Goal: Task Accomplishment & Management: Use online tool/utility

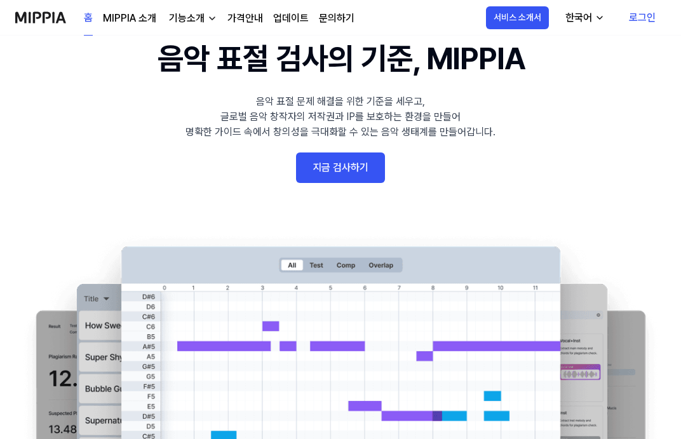
scroll to position [63, 0]
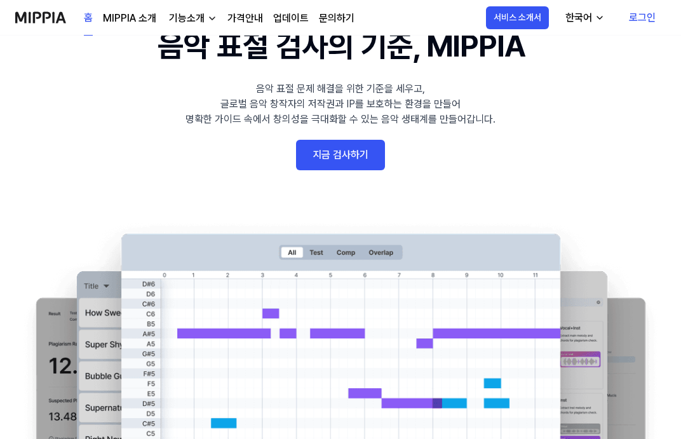
click at [342, 153] on link "지금 검사하기" at bounding box center [340, 155] width 89 height 30
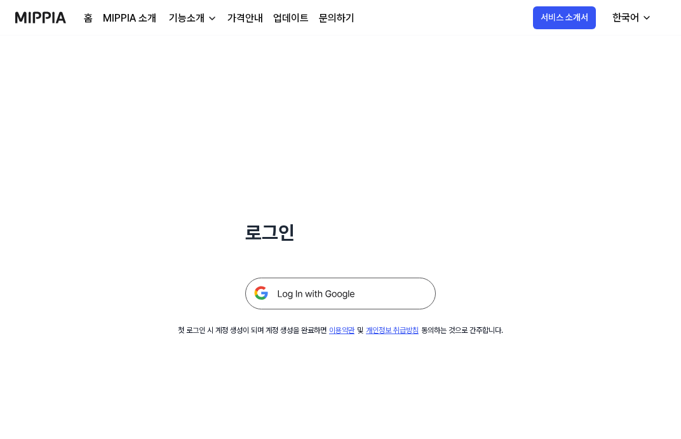
click at [397, 286] on img at bounding box center [340, 293] width 190 height 32
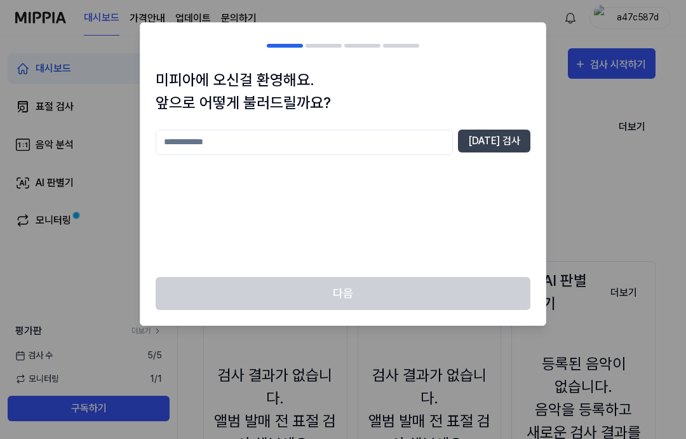
click at [363, 140] on input "text" at bounding box center [304, 142] width 297 height 25
type input "*********"
click at [505, 153] on div "********* [DATE] 검사" at bounding box center [343, 142] width 375 height 25
click at [507, 140] on button "[DATE] 검사" at bounding box center [494, 141] width 72 height 23
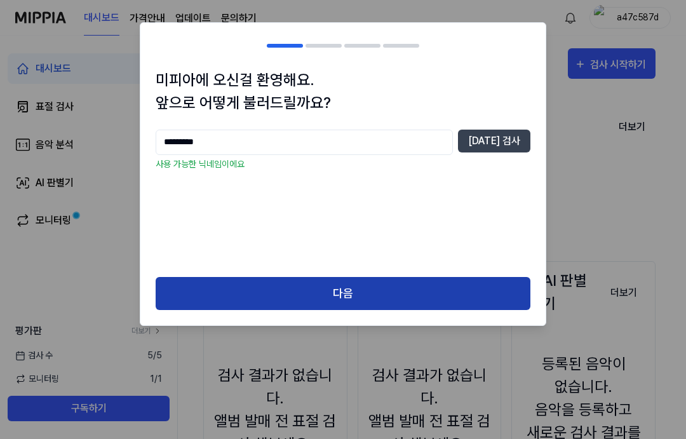
click at [422, 289] on button "다음" at bounding box center [343, 294] width 375 height 34
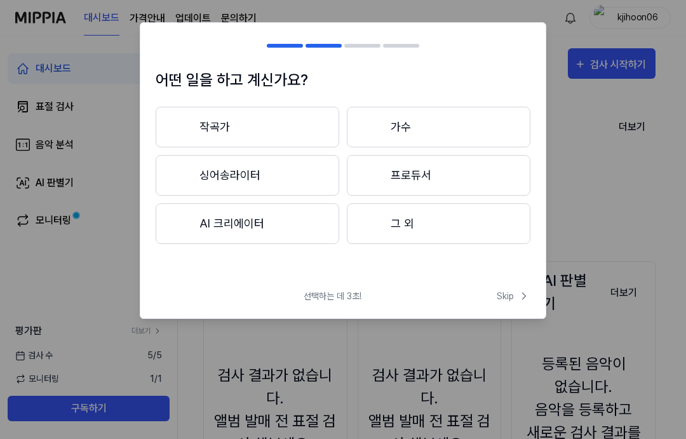
click at [244, 119] on button "작곡가" at bounding box center [248, 127] width 184 height 41
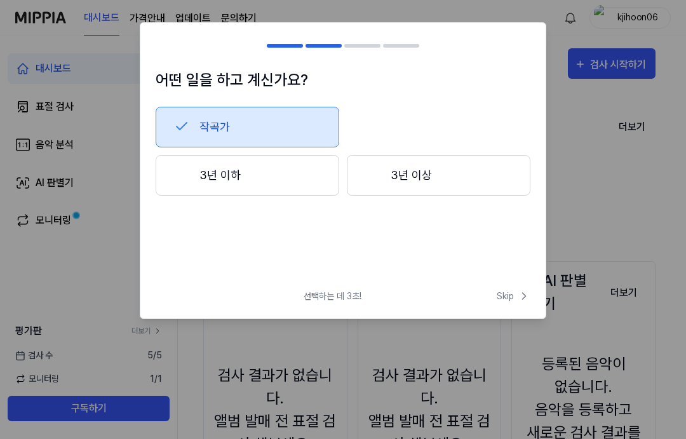
click at [276, 181] on button "3년 이하" at bounding box center [248, 175] width 184 height 41
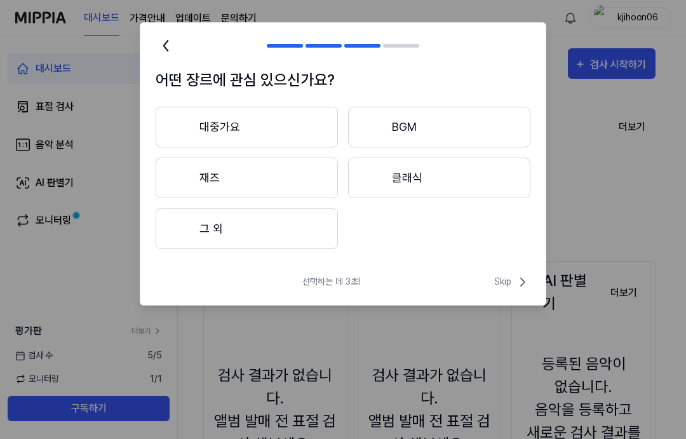
click at [408, 128] on button "BGM" at bounding box center [439, 127] width 182 height 41
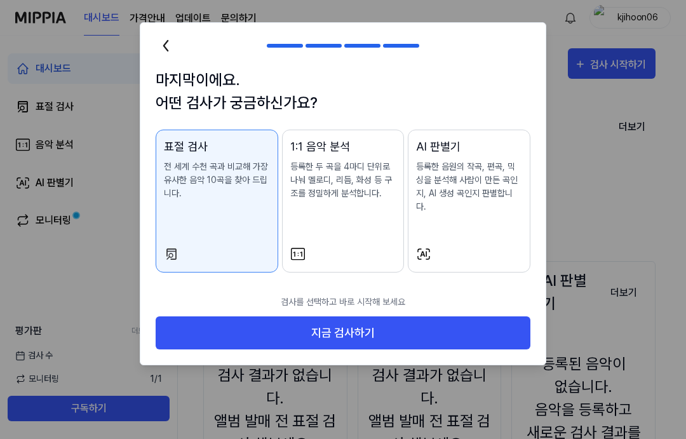
click at [235, 203] on div "표절 검사 전 세계 수천 곡과 비교해 가장 유사한 음악 10곡을 찾아 드립니다." at bounding box center [217, 182] width 106 height 88
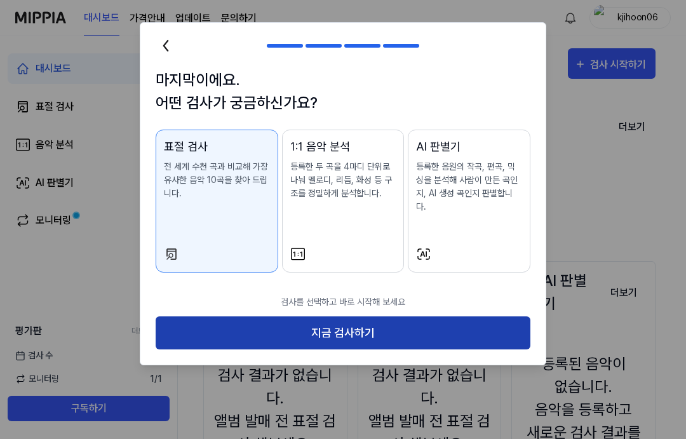
click at [371, 323] on button "지금 검사하기" at bounding box center [343, 333] width 375 height 34
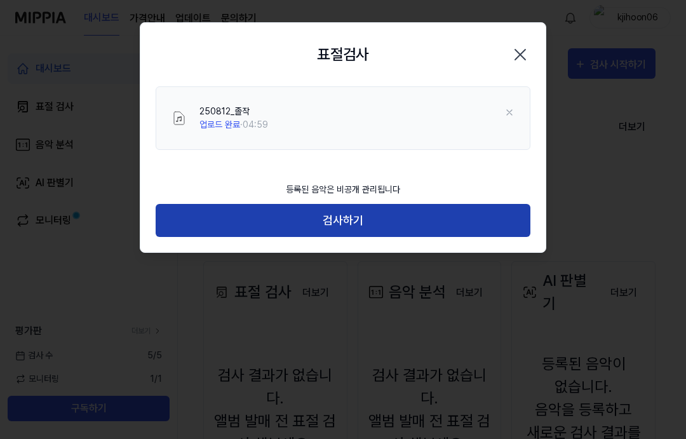
click at [392, 221] on button "검사하기" at bounding box center [343, 221] width 375 height 34
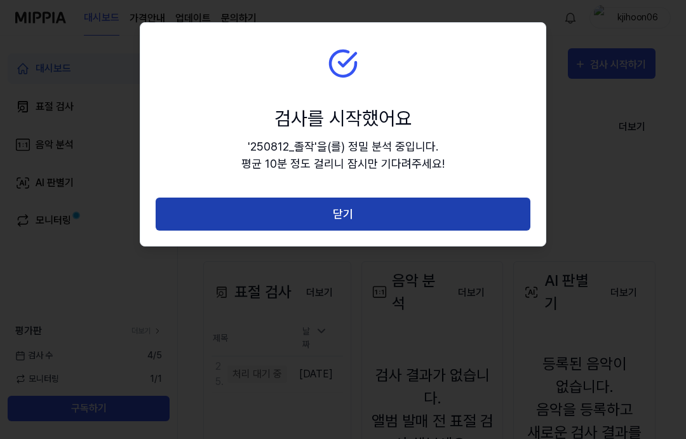
click at [344, 215] on button "닫기" at bounding box center [343, 214] width 375 height 34
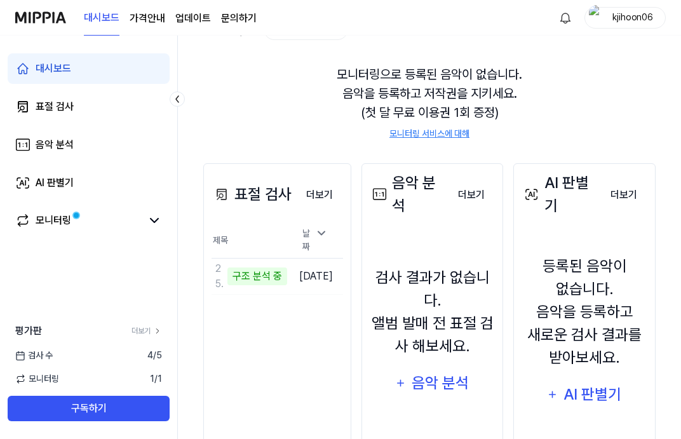
scroll to position [168, 0]
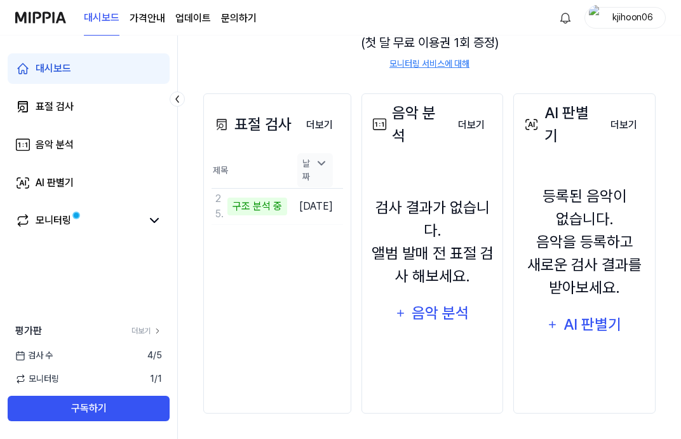
click at [328, 162] on icon at bounding box center [321, 163] width 13 height 13
click at [328, 171] on icon at bounding box center [321, 177] width 13 height 13
click at [276, 325] on div "표절 검사 더보기 표절 검사 제목 날짜 250812_졸작 구조 분석 중 이동하기 [DATE] 더보기" at bounding box center [277, 253] width 148 height 320
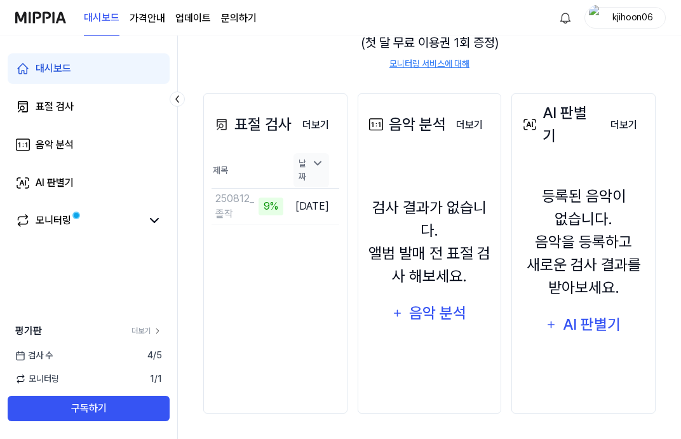
click at [314, 174] on div at bounding box center [317, 170] width 13 height 27
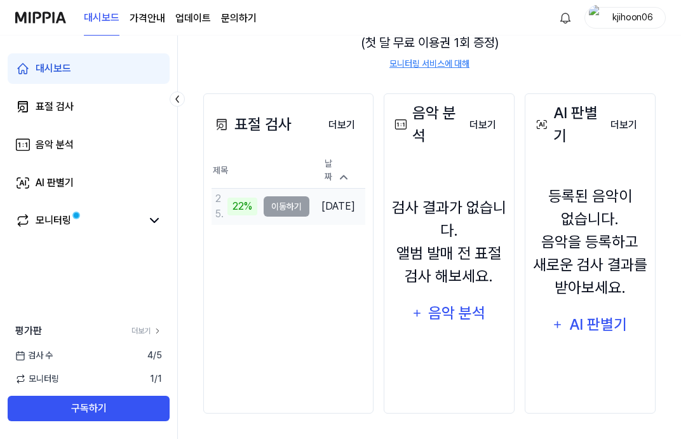
click at [241, 200] on div "22%" at bounding box center [242, 206] width 30 height 18
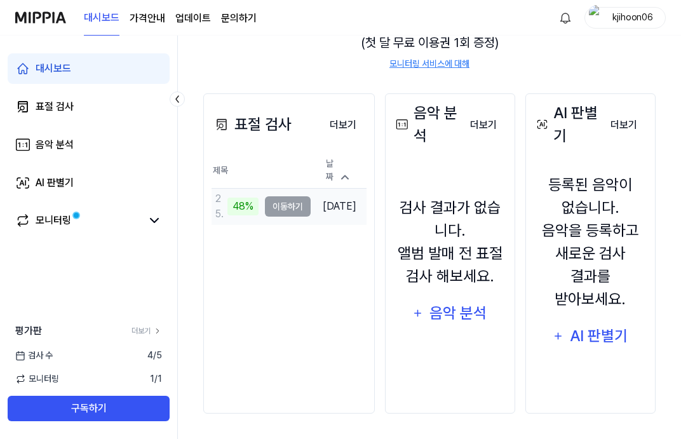
click at [285, 203] on td "250812_졸작 48% 이동하기" at bounding box center [260, 207] width 99 height 36
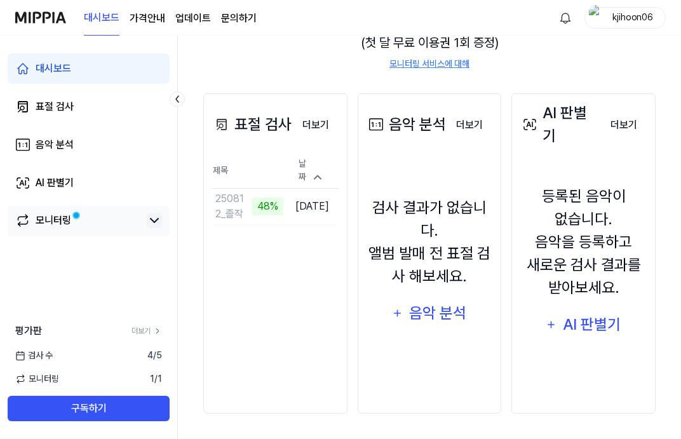
click at [159, 221] on icon at bounding box center [154, 220] width 15 height 15
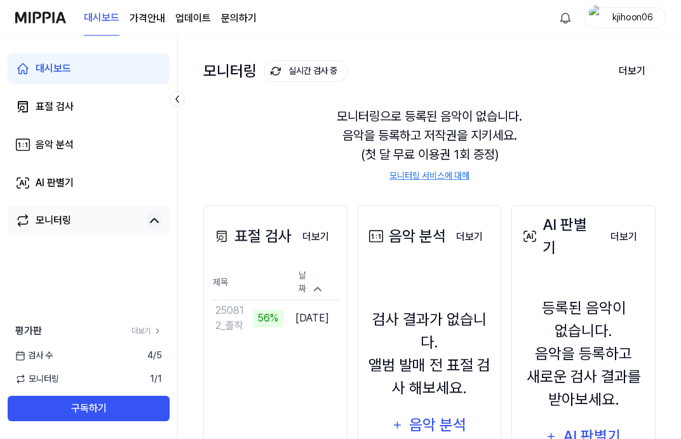
scroll to position [0, 0]
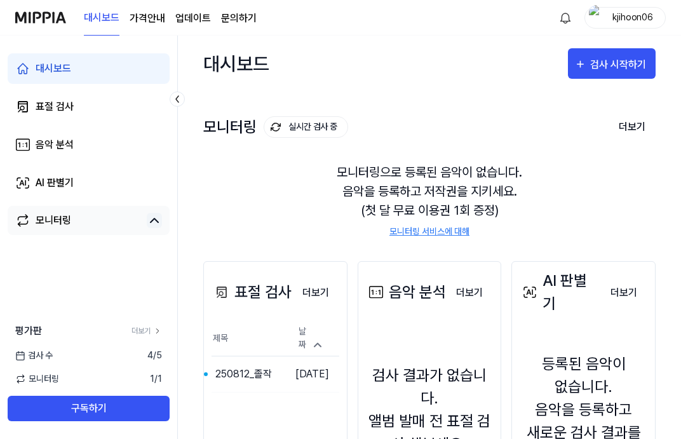
drag, startPoint x: 309, startPoint y: 150, endPoint x: 269, endPoint y: 242, distance: 100.6
click at [269, 242] on div "표절 검사 더보기 표절 검사 제목 날짜 250812_졸작 이동하기 [DATE] 더보기 음악 분석 더보기 음악 분석 검사 결과가 없습니다. 앨범…" at bounding box center [429, 421] width 452 height 371
click at [262, 371] on button "이동하기" at bounding box center [260, 374] width 46 height 20
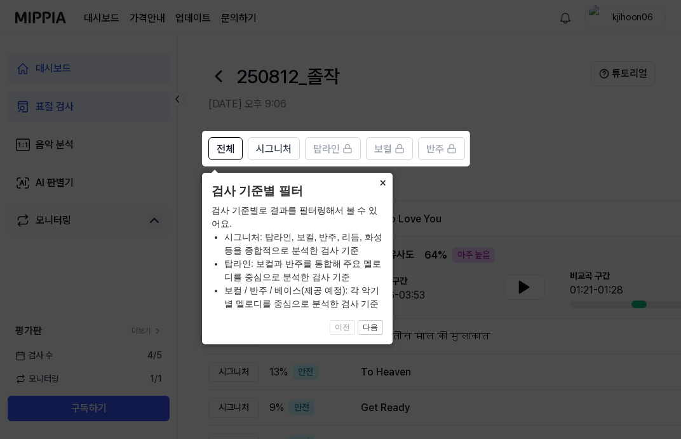
click at [381, 184] on button "×" at bounding box center [382, 182] width 20 height 18
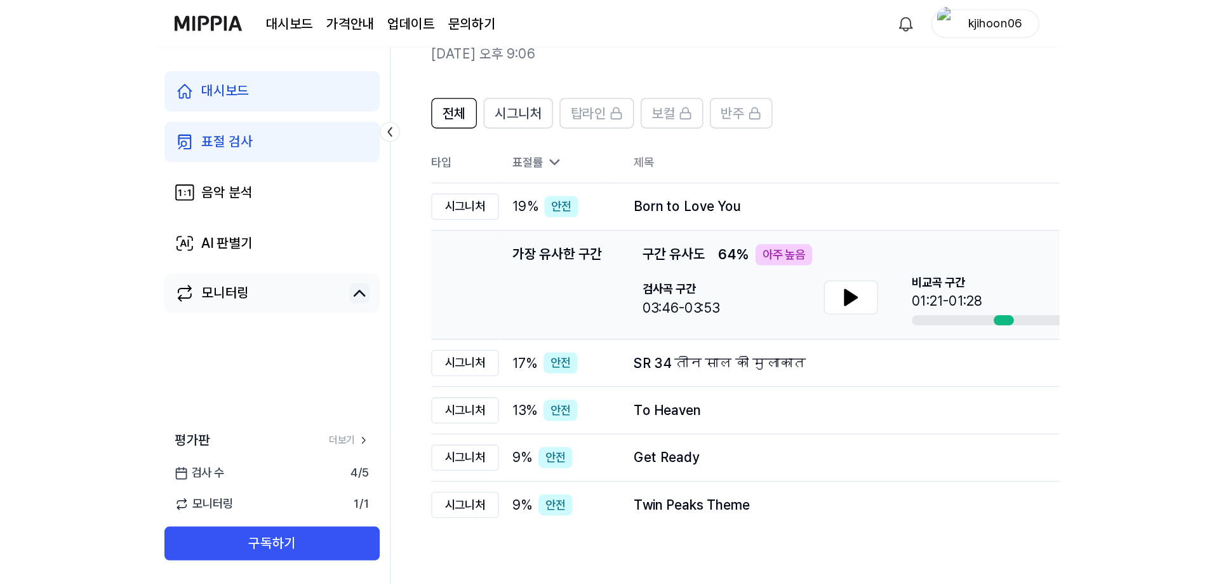
scroll to position [57, 0]
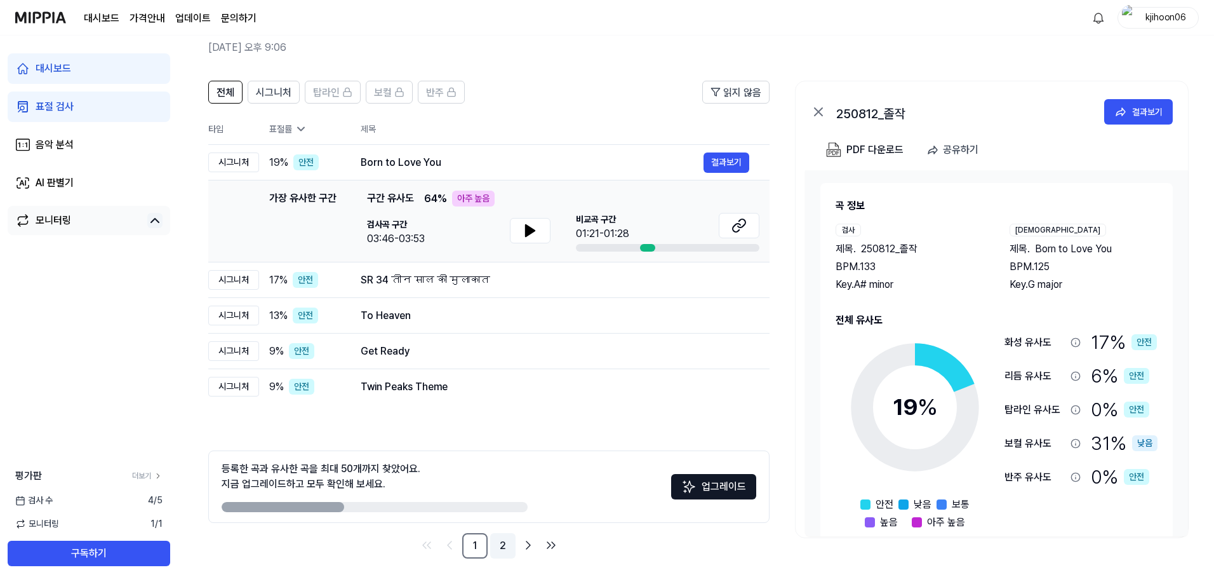
click at [505, 438] on link "2" at bounding box center [502, 545] width 25 height 25
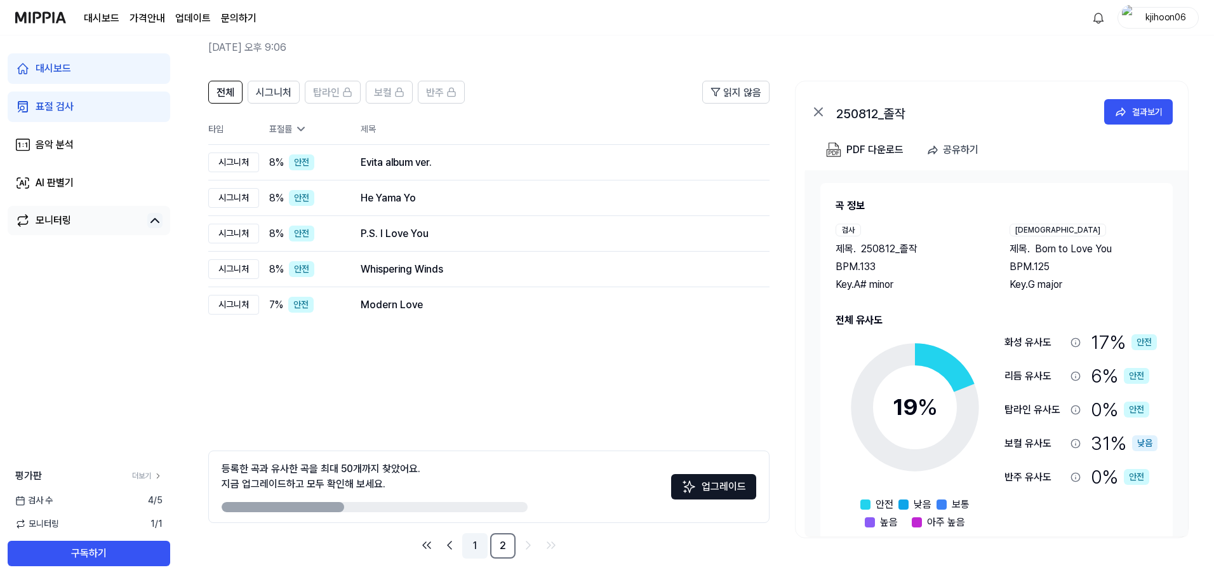
click at [484, 438] on link "1" at bounding box center [474, 545] width 25 height 25
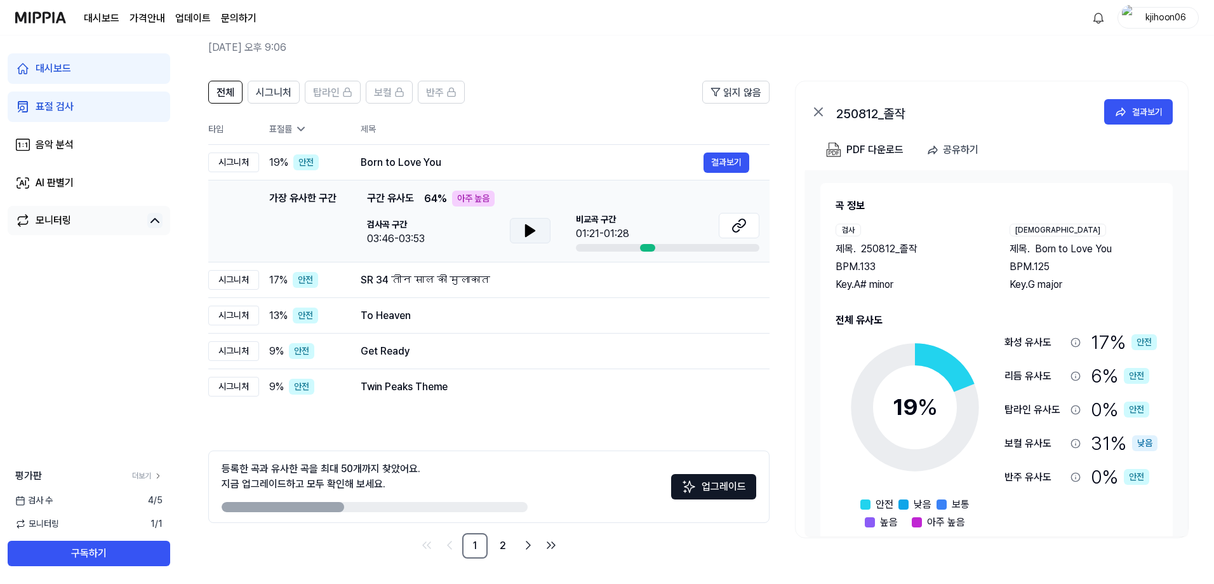
click at [531, 225] on icon at bounding box center [530, 230] width 15 height 15
click at [646, 246] on div at bounding box center [647, 248] width 15 height 8
drag, startPoint x: 610, startPoint y: 225, endPoint x: 631, endPoint y: 224, distance: 20.4
click at [611, 225] on span "비교곡 구간" at bounding box center [602, 219] width 53 height 13
click at [680, 228] on button at bounding box center [739, 225] width 41 height 25
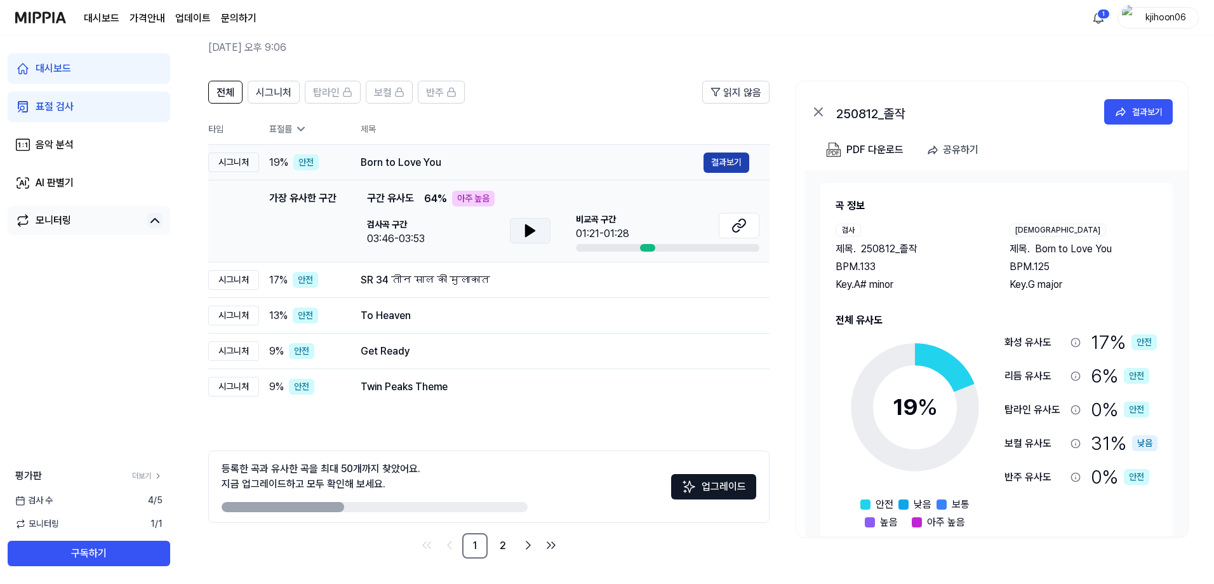
click at [680, 160] on button "결과보기" at bounding box center [727, 162] width 46 height 20
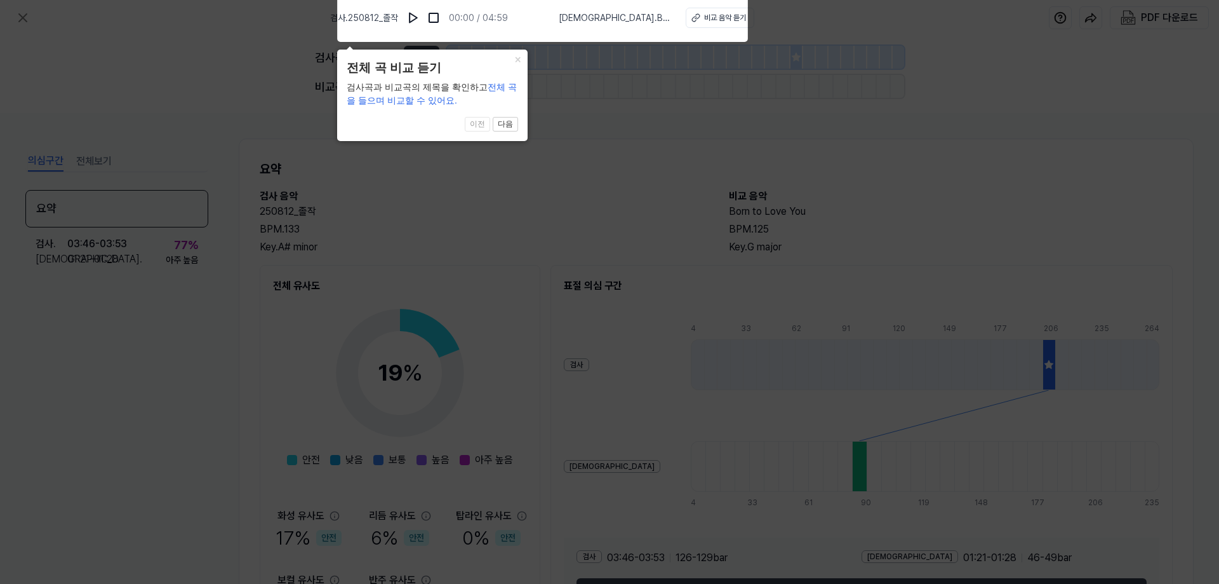
click at [571, 194] on icon at bounding box center [609, 289] width 1219 height 590
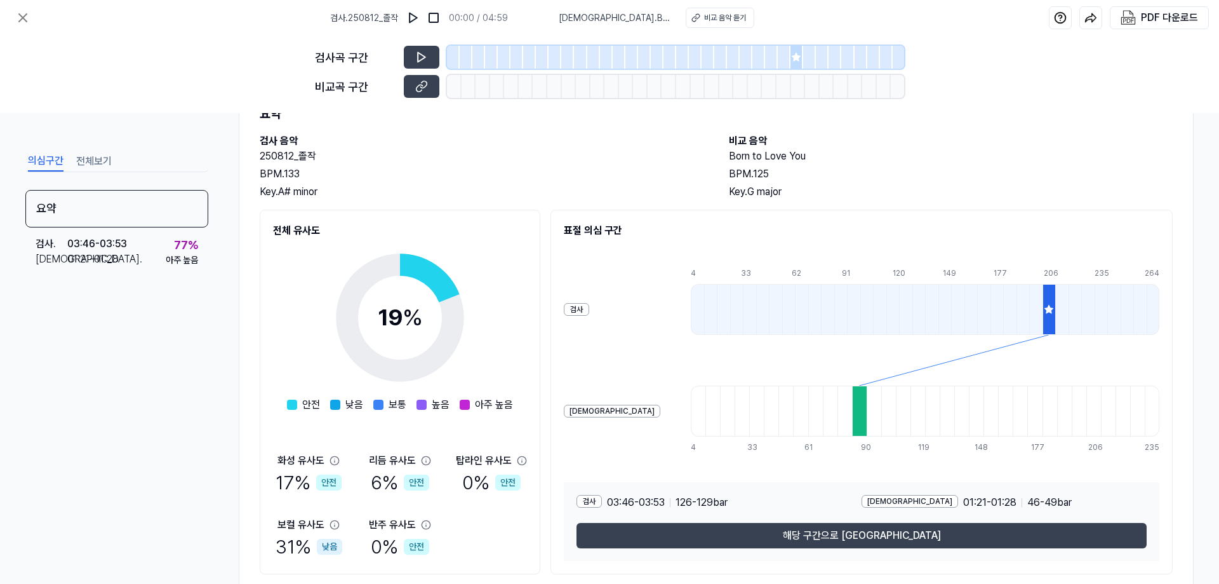
scroll to position [92, 0]
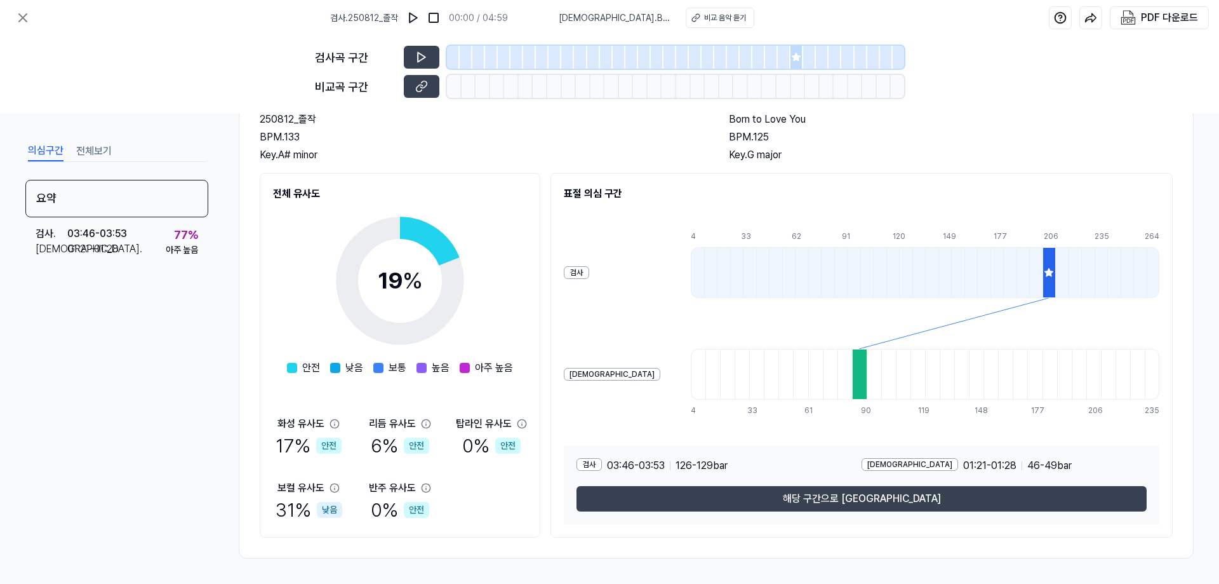
click at [680, 270] on icon at bounding box center [1049, 272] width 8 height 8
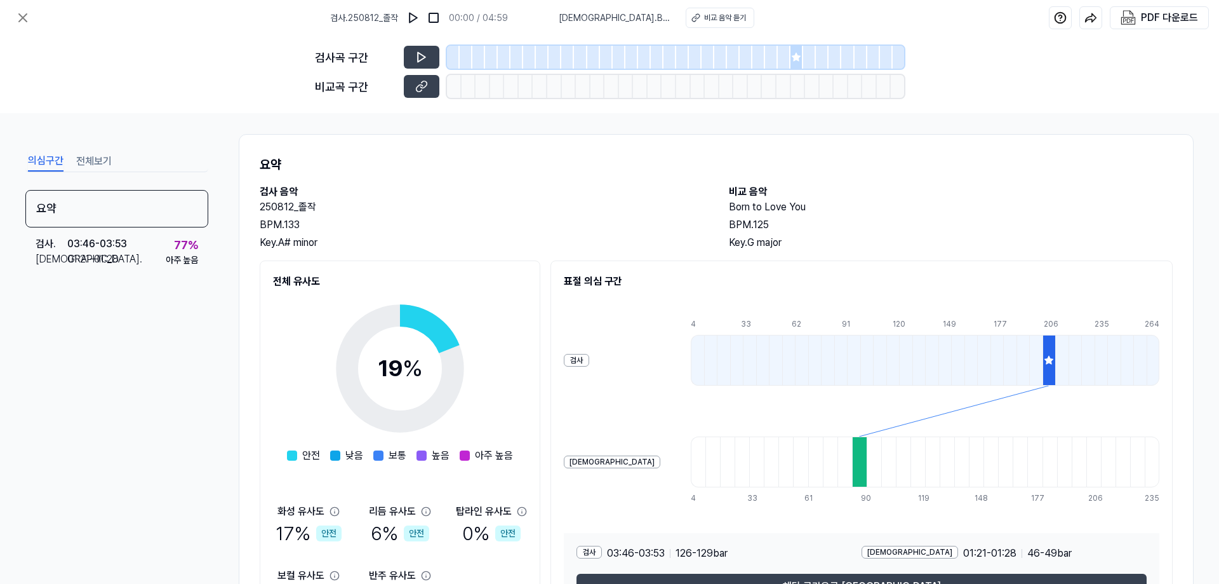
scroll to position [0, 0]
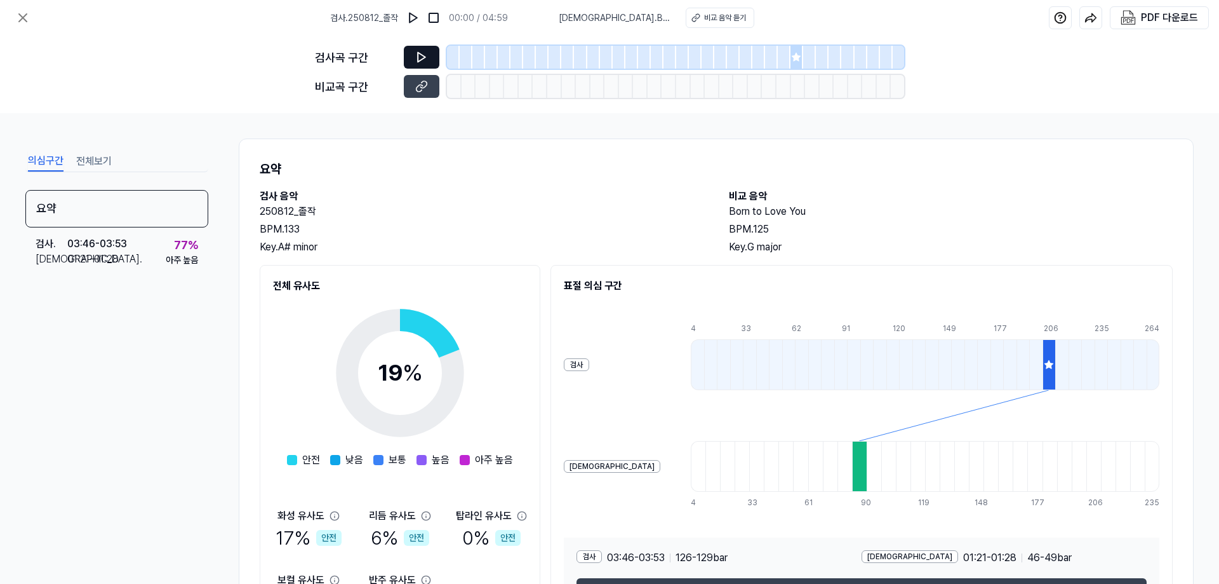
click at [425, 62] on icon at bounding box center [421, 57] width 13 height 13
click at [428, 58] on button at bounding box center [422, 57] width 36 height 23
click at [680, 55] on icon at bounding box center [796, 57] width 8 height 8
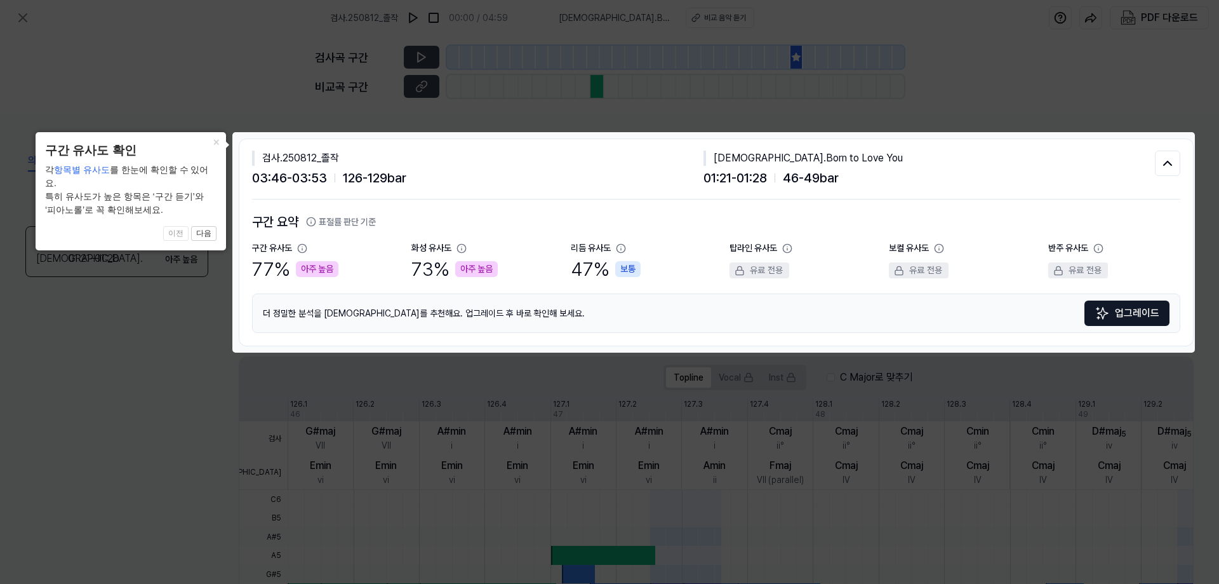
click at [311, 268] on div "아주 높음" at bounding box center [317, 269] width 43 height 16
click at [680, 108] on icon at bounding box center [609, 292] width 1219 height 584
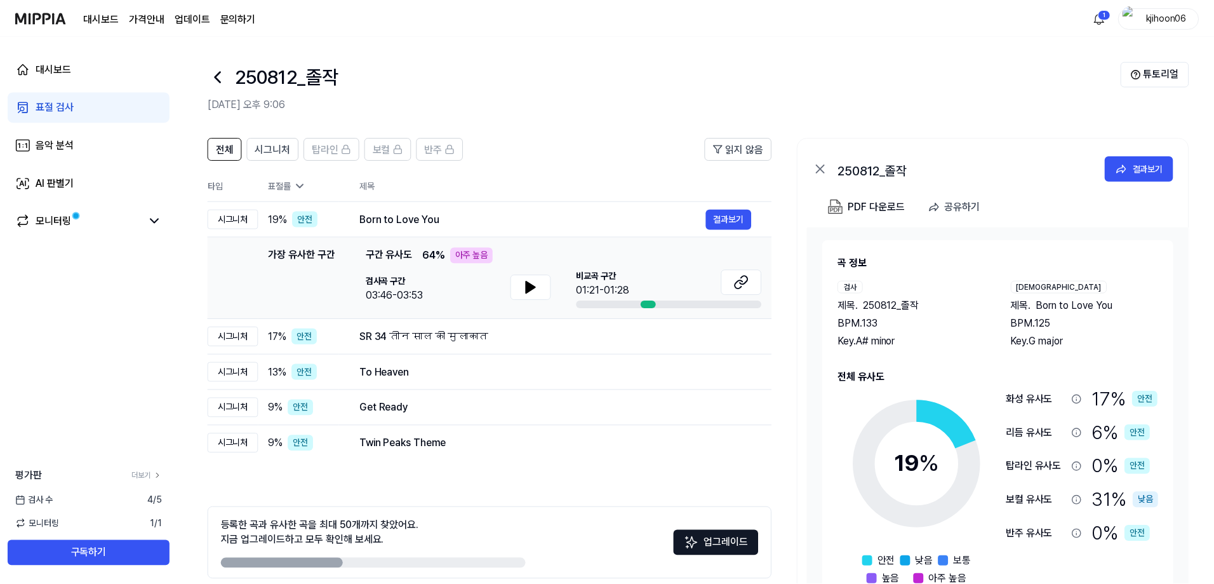
scroll to position [57, 0]
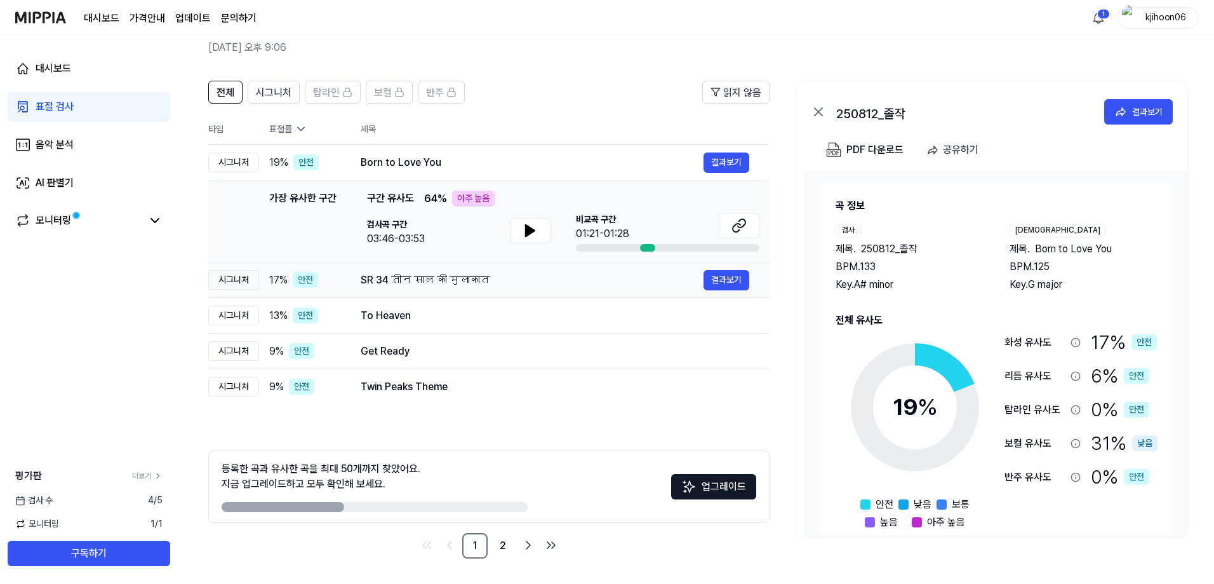
click at [408, 283] on div "SR 34 तीन साल की मुलाकात" at bounding box center [532, 279] width 343 height 15
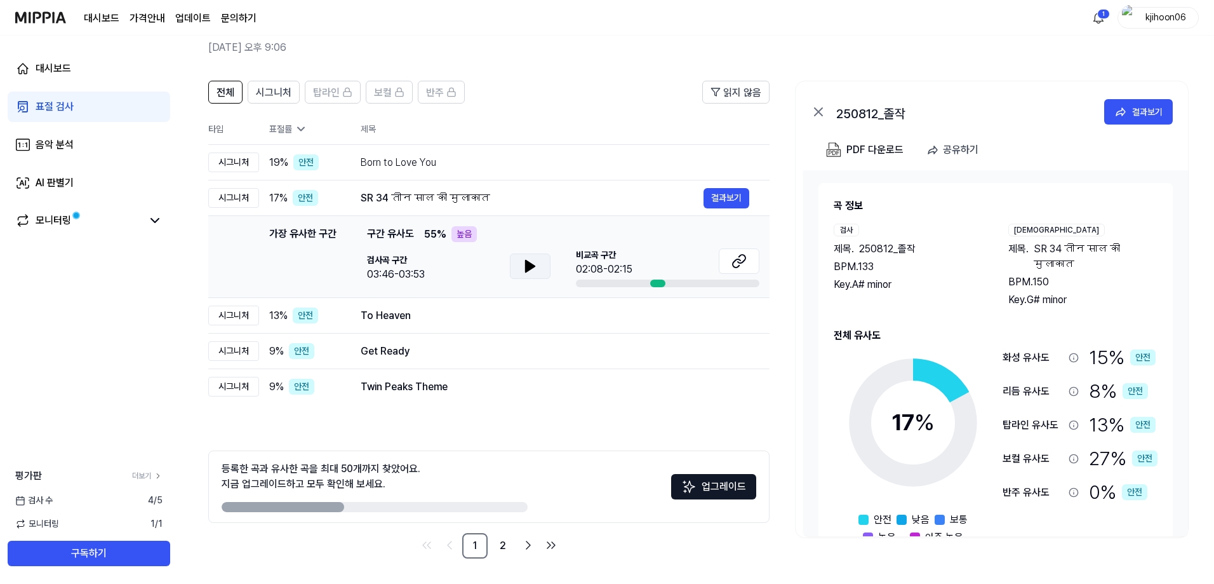
click at [513, 276] on button at bounding box center [530, 265] width 41 height 25
click at [526, 272] on icon at bounding box center [530, 265] width 15 height 15
click at [446, 314] on div "To Heaven" at bounding box center [532, 315] width 343 height 15
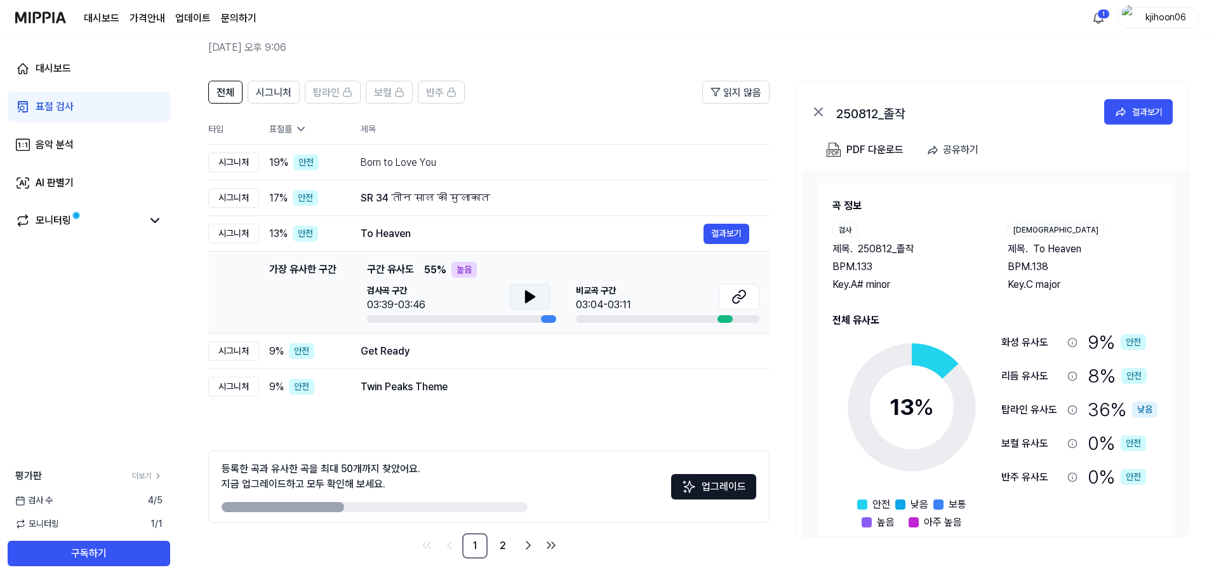
click at [541, 296] on button at bounding box center [530, 296] width 41 height 25
click at [680, 293] on icon at bounding box center [742, 294] width 8 height 8
click at [588, 197] on div "SR 34 तीन साल की मुलाकात" at bounding box center [532, 197] width 343 height 15
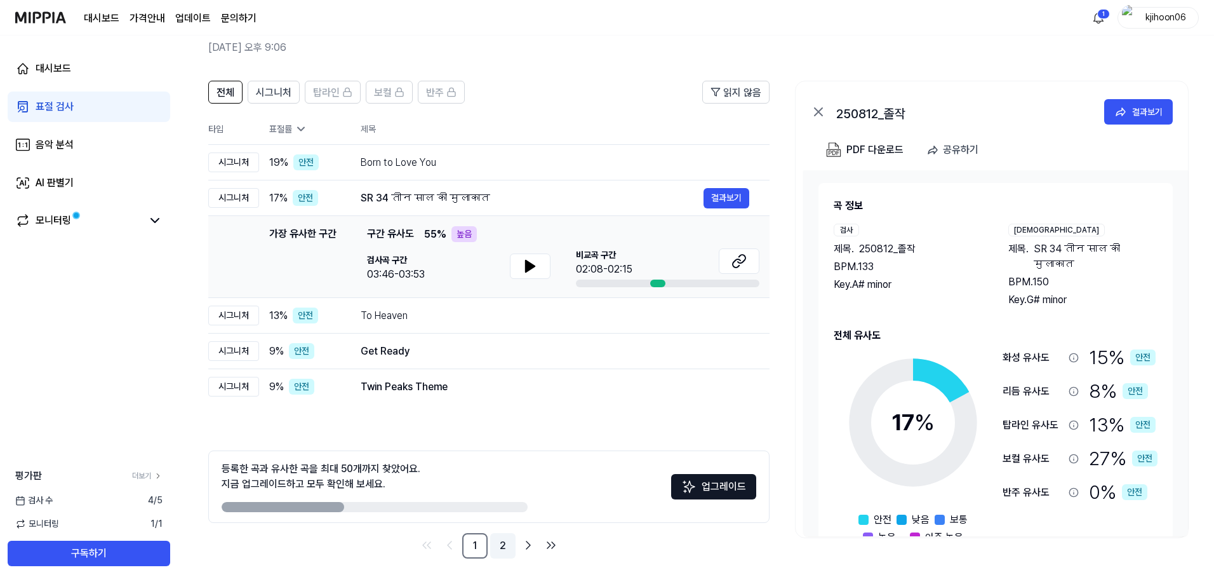
click at [513, 438] on link "2" at bounding box center [502, 545] width 25 height 25
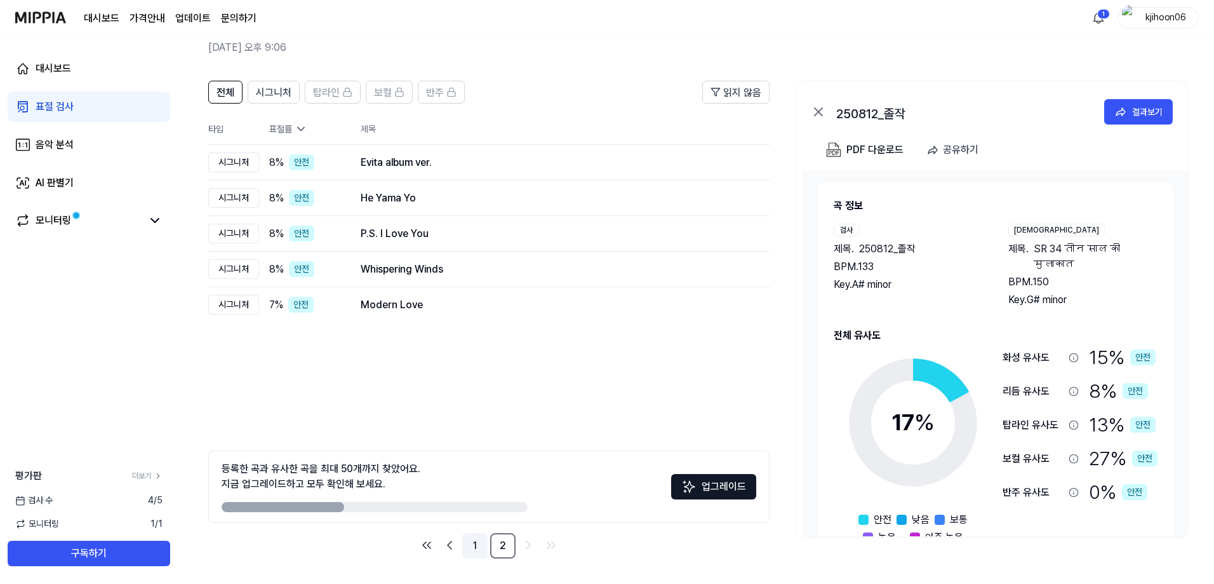
click at [470, 438] on link "1" at bounding box center [474, 545] width 25 height 25
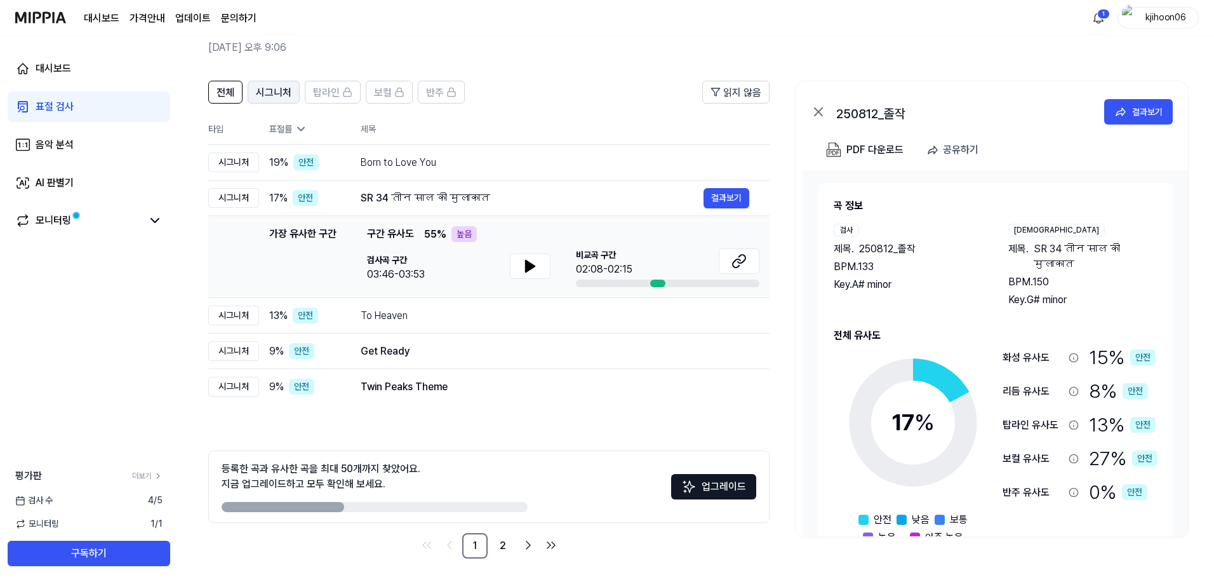
click at [278, 86] on span "시그니처" at bounding box center [274, 92] width 36 height 15
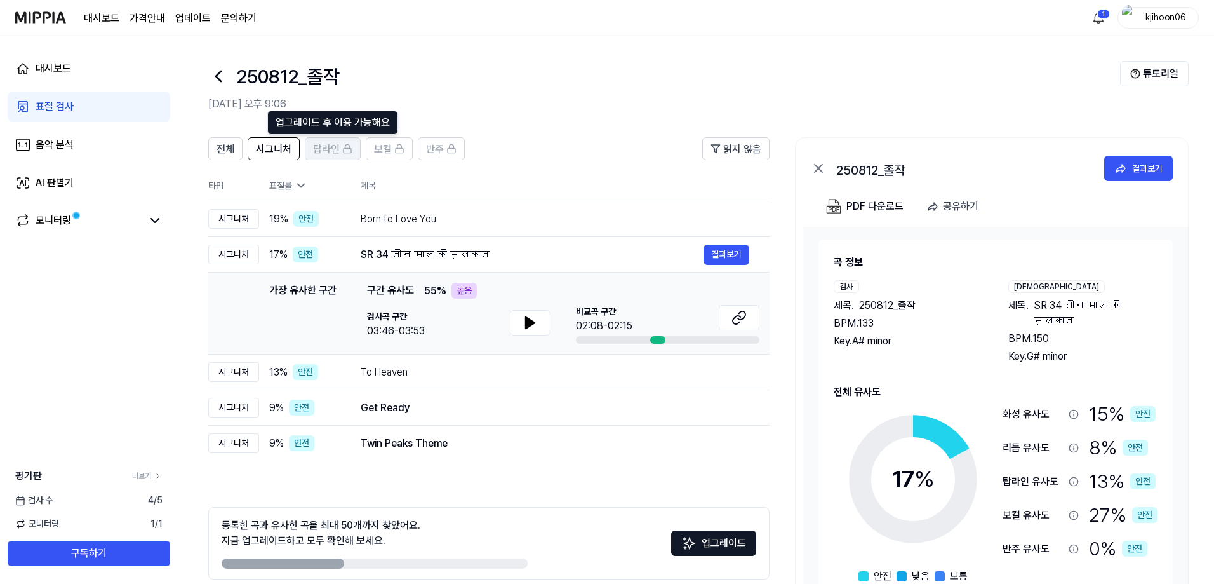
click at [335, 150] on span "탑라인" at bounding box center [326, 149] width 27 height 15
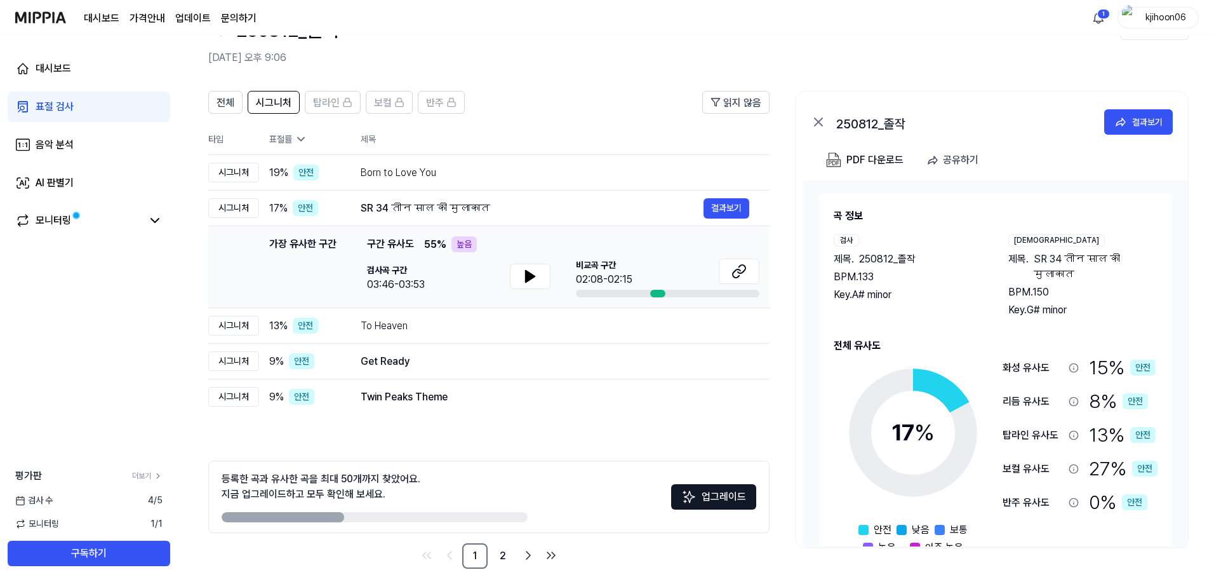
scroll to position [57, 0]
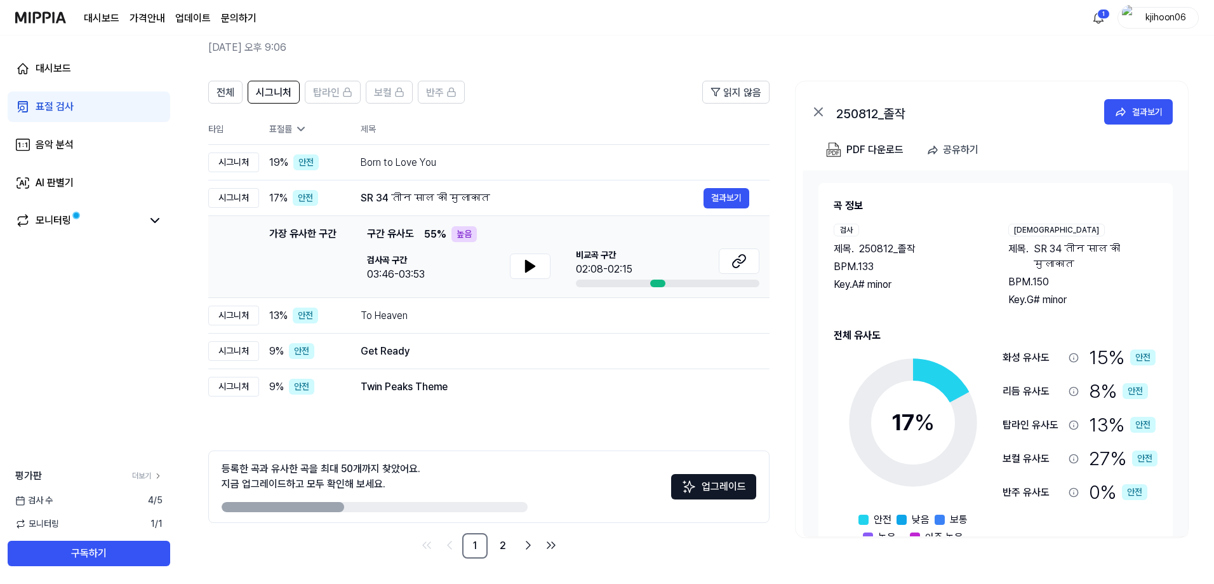
click at [680, 438] on div "등록한 곡과 유사한 곡을 최대 50개까지 찾았어요. 지금 업그레이드하고 모두 확인해 보세요. 업그레이드" at bounding box center [488, 486] width 561 height 72
click at [680, 438] on img at bounding box center [688, 486] width 15 height 15
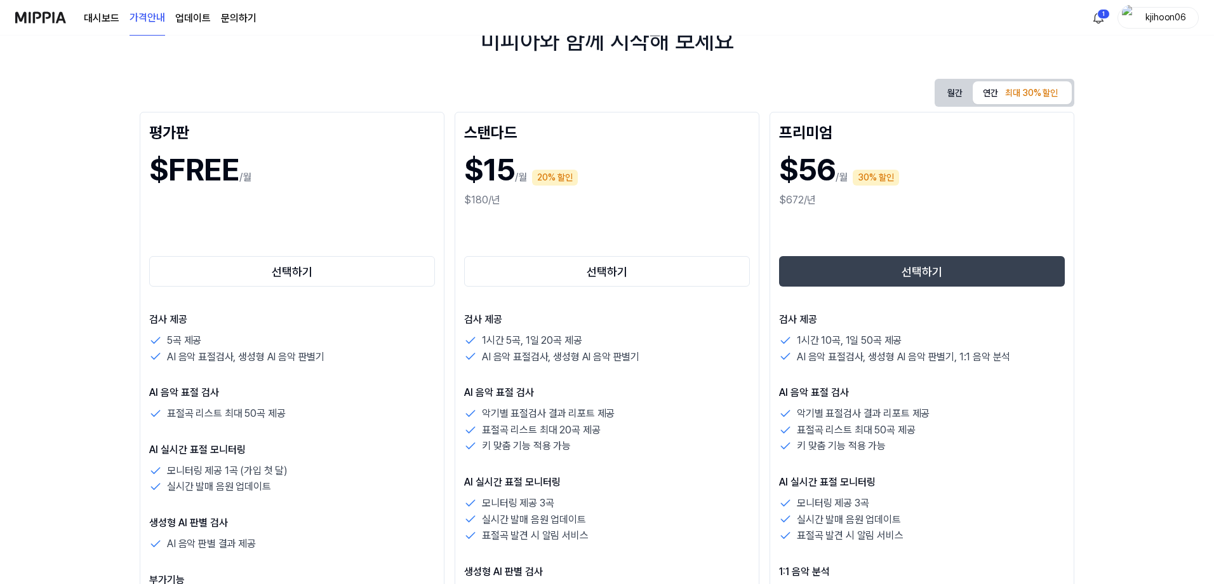
scroll to position [127, 0]
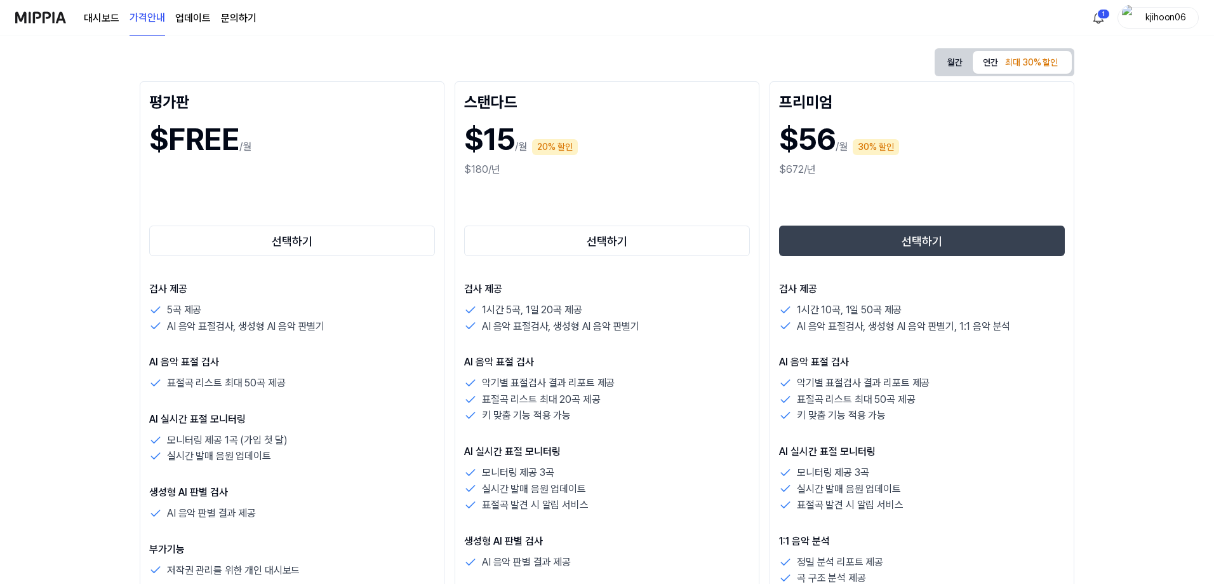
scroll to position [57, 0]
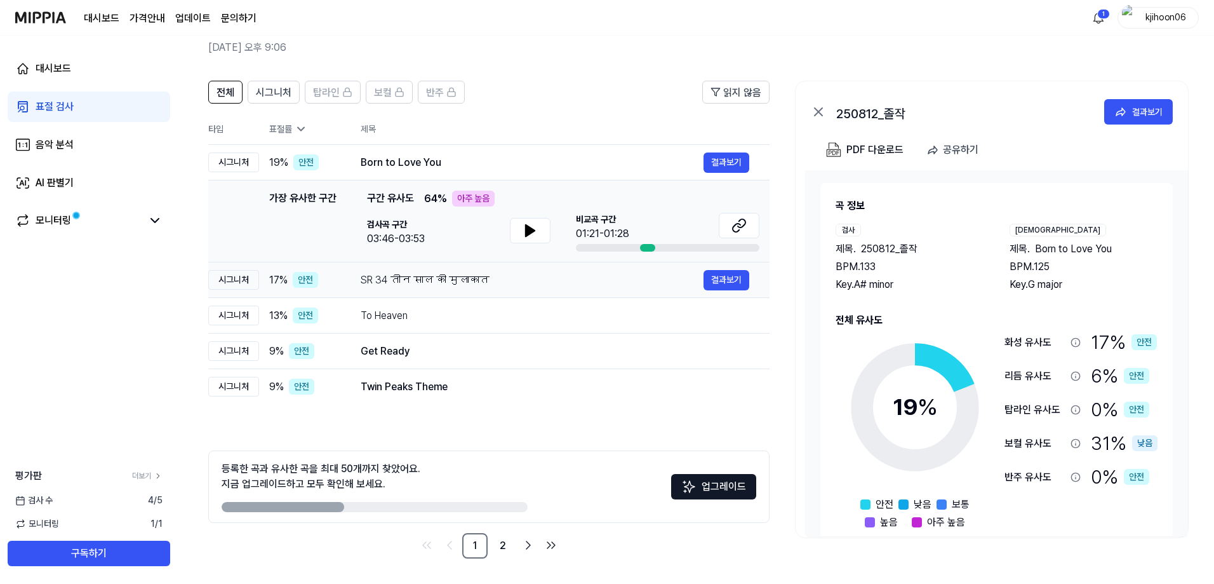
click at [426, 288] on div "SR 34 तीन साल की मुलाकात 결과보기" at bounding box center [555, 280] width 389 height 20
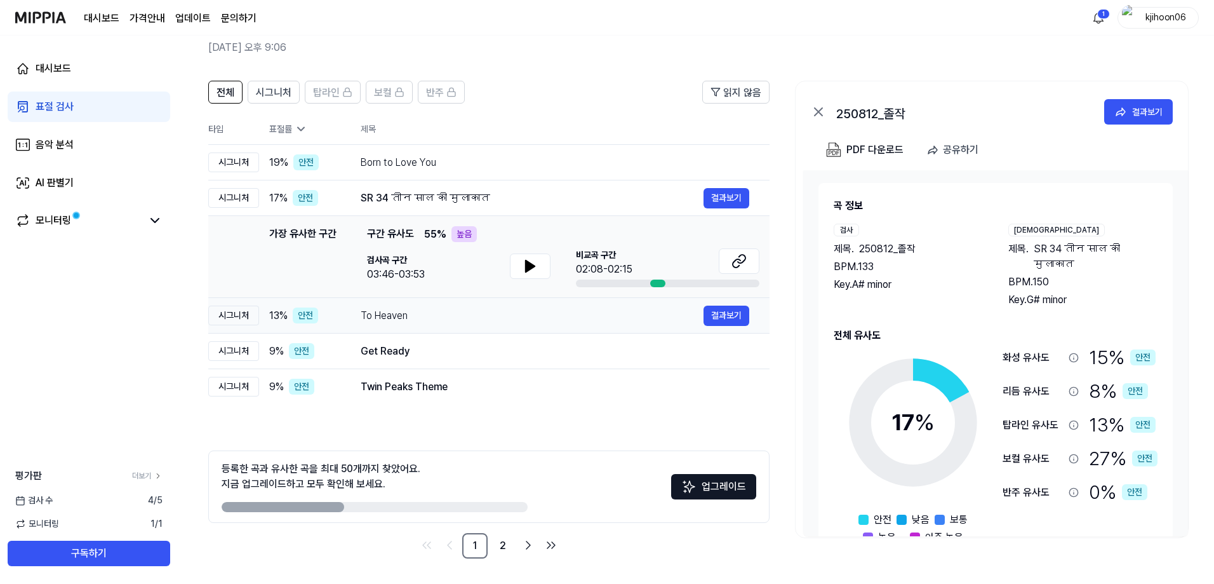
click at [395, 331] on td "To Heaven 결과보기" at bounding box center [554, 316] width 429 height 36
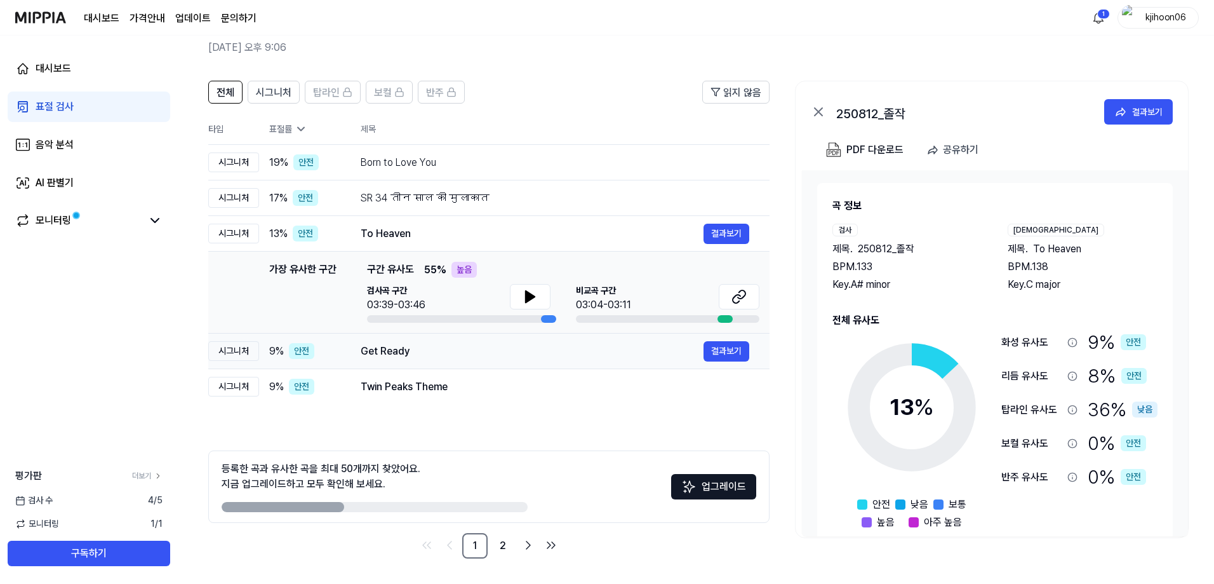
click at [399, 345] on div "Get Ready" at bounding box center [532, 351] width 343 height 15
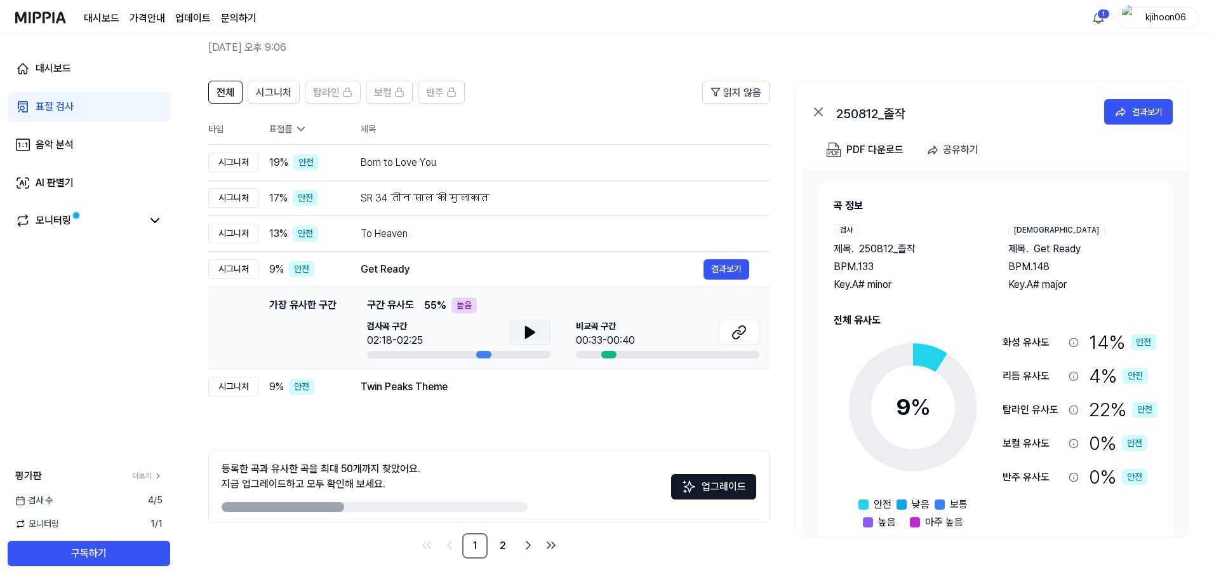
click at [541, 340] on button at bounding box center [530, 331] width 41 height 25
click at [534, 331] on icon at bounding box center [532, 332] width 3 height 10
click at [439, 387] on div "Twin Peaks Theme" at bounding box center [532, 386] width 343 height 15
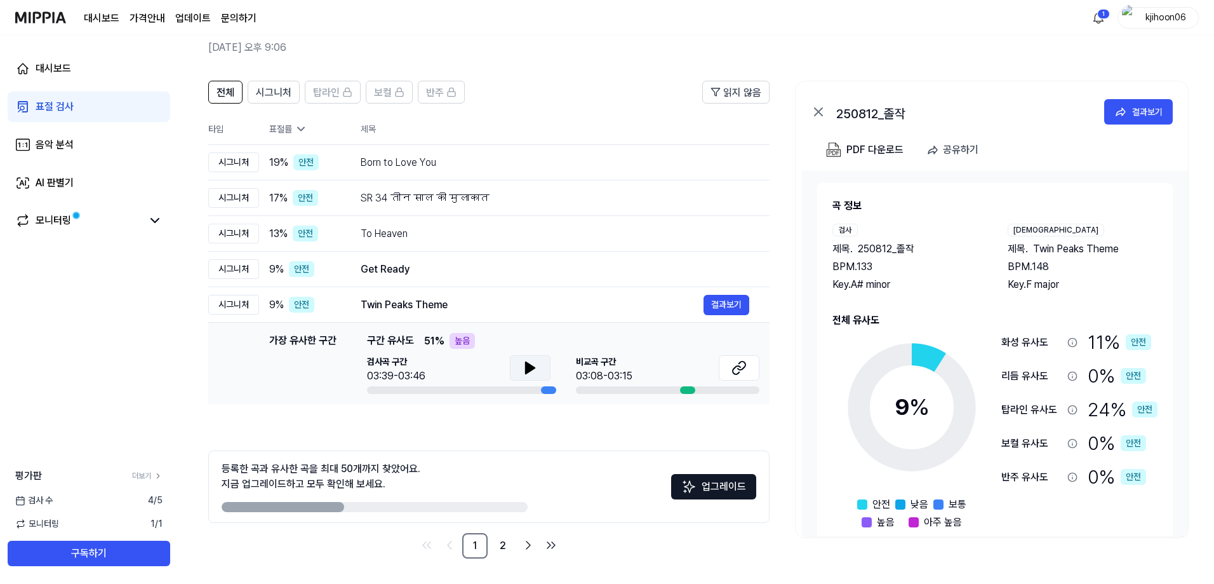
click at [524, 363] on icon at bounding box center [530, 367] width 15 height 15
click at [680, 375] on button at bounding box center [739, 367] width 41 height 25
click at [446, 173] on td "Born to Love You 결과보기" at bounding box center [554, 163] width 429 height 36
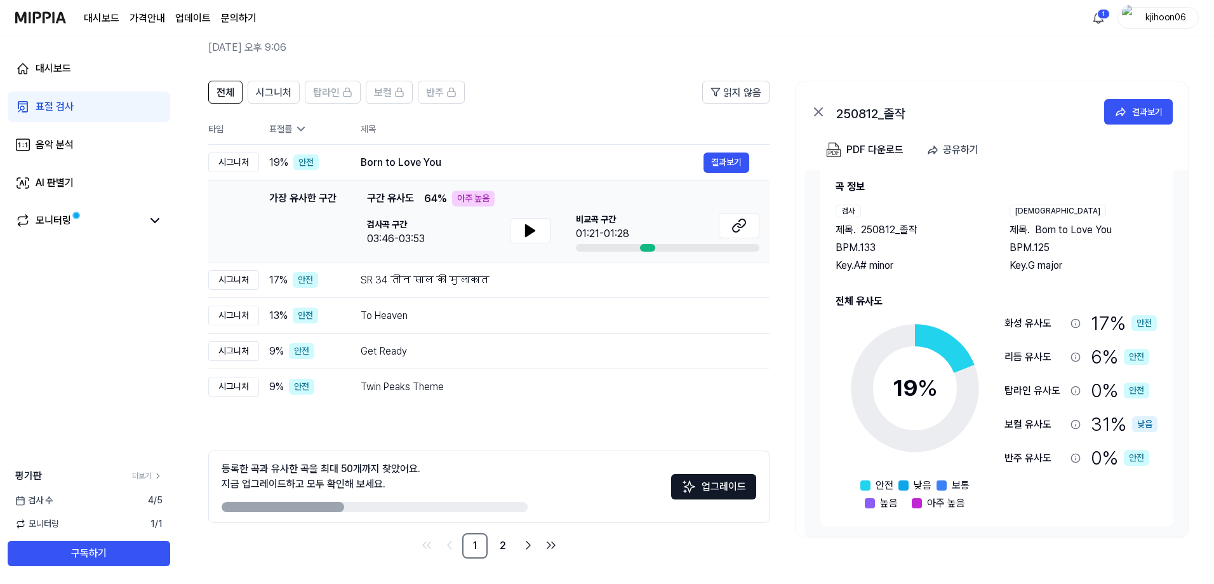
scroll to position [22, 0]
click at [680, 265] on html "대시보드 가격안내 업데이트 문의하기 1 kjihoon06 대시보드 표절 검사 음악 분석 AI 판별기 모니터링 평가판 더보기 검사 [DATE] …" at bounding box center [607, 235] width 1214 height 584
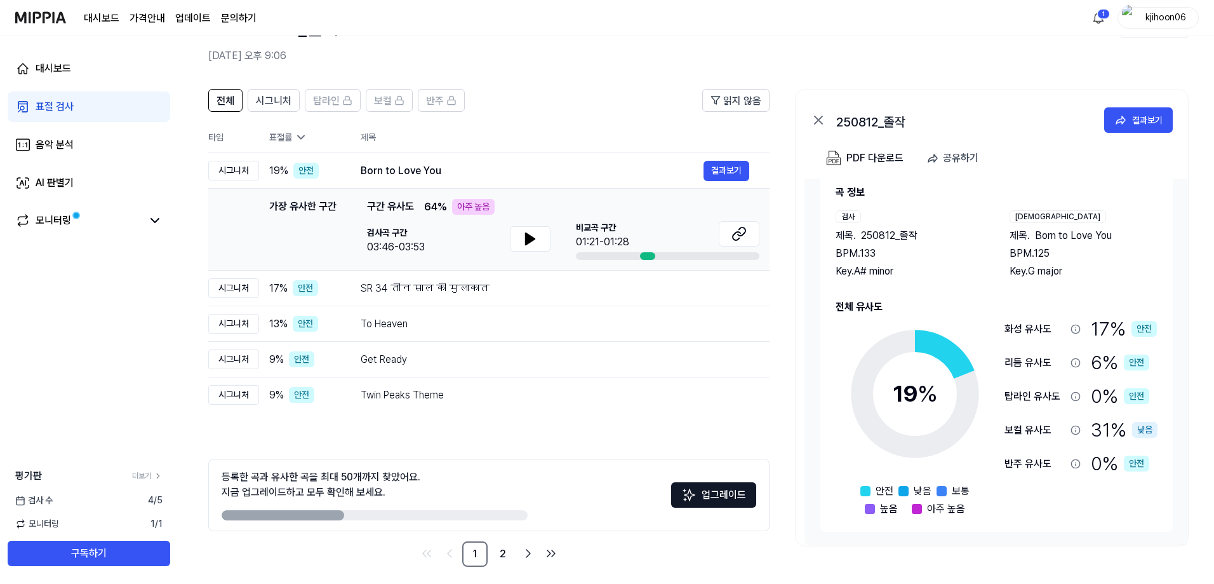
scroll to position [57, 0]
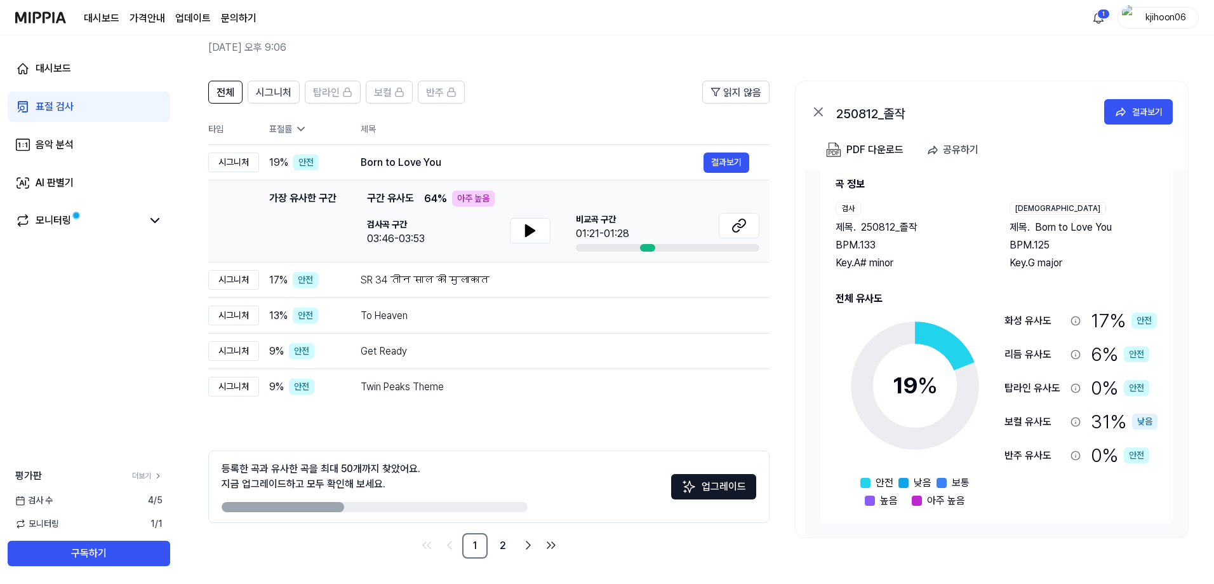
click at [680, 438] on button "업그레이드" at bounding box center [713, 486] width 85 height 25
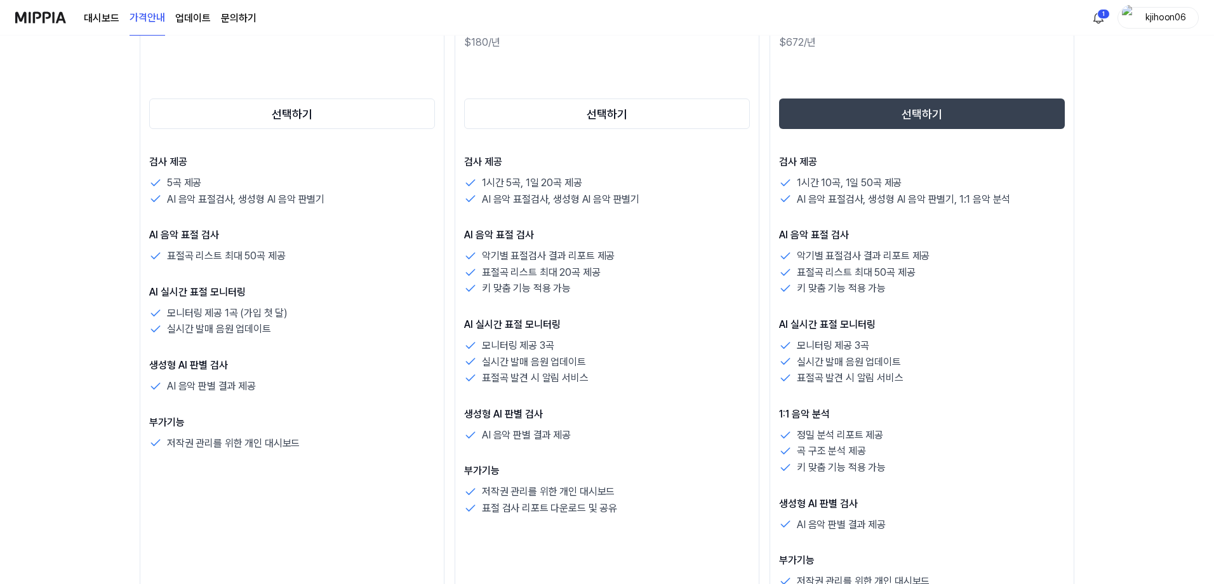
scroll to position [190, 0]
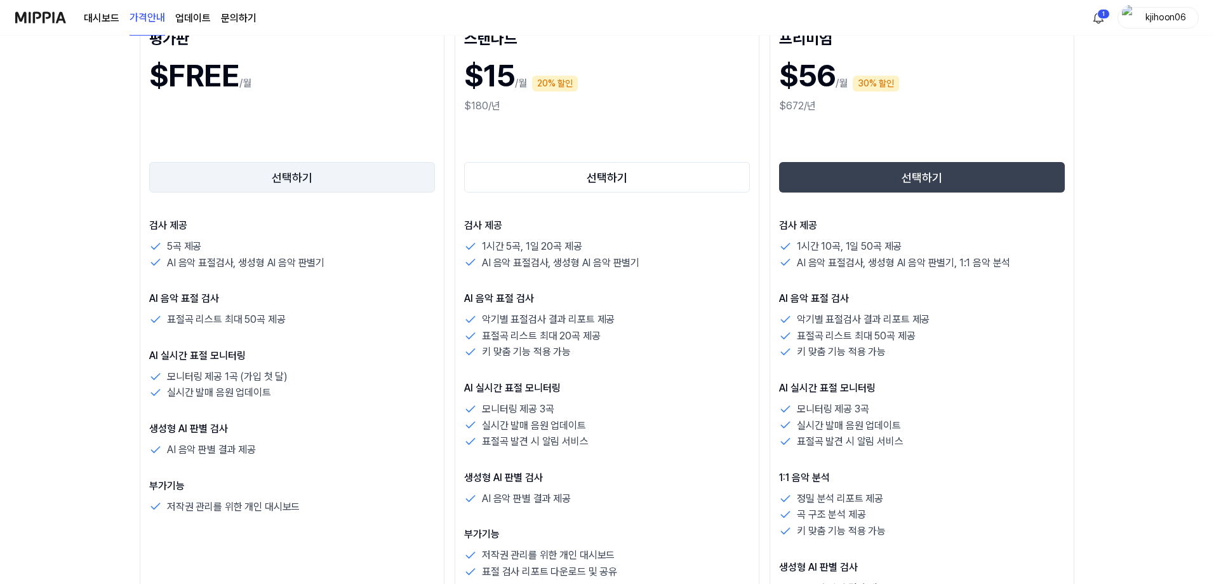
click at [309, 181] on button "선택하기" at bounding box center [292, 177] width 286 height 30
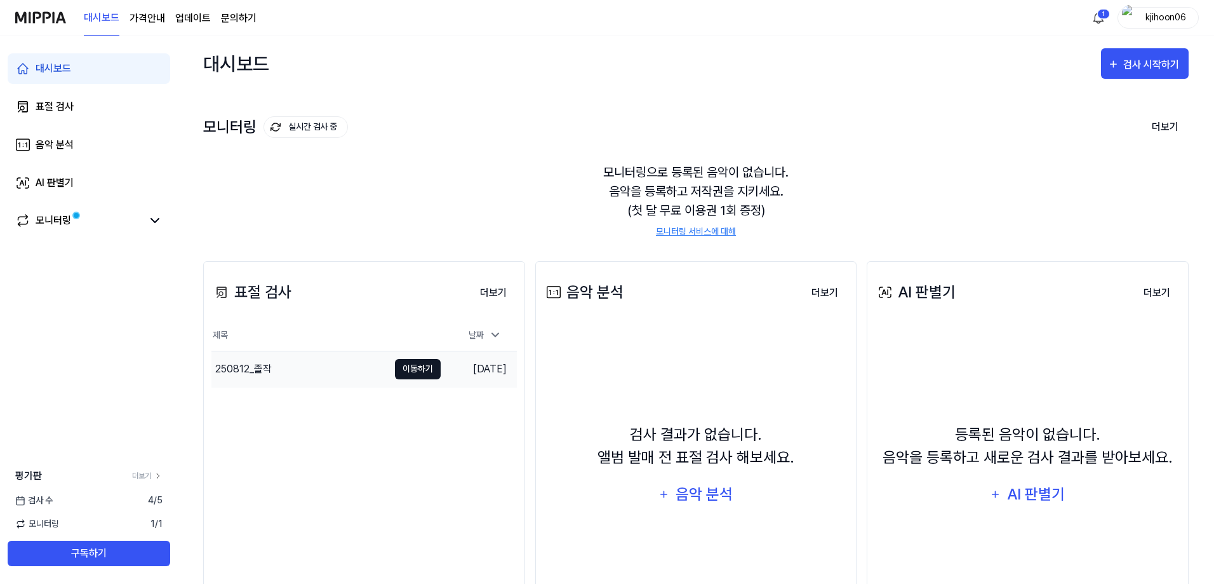
click at [406, 366] on button "이동하기" at bounding box center [418, 369] width 46 height 20
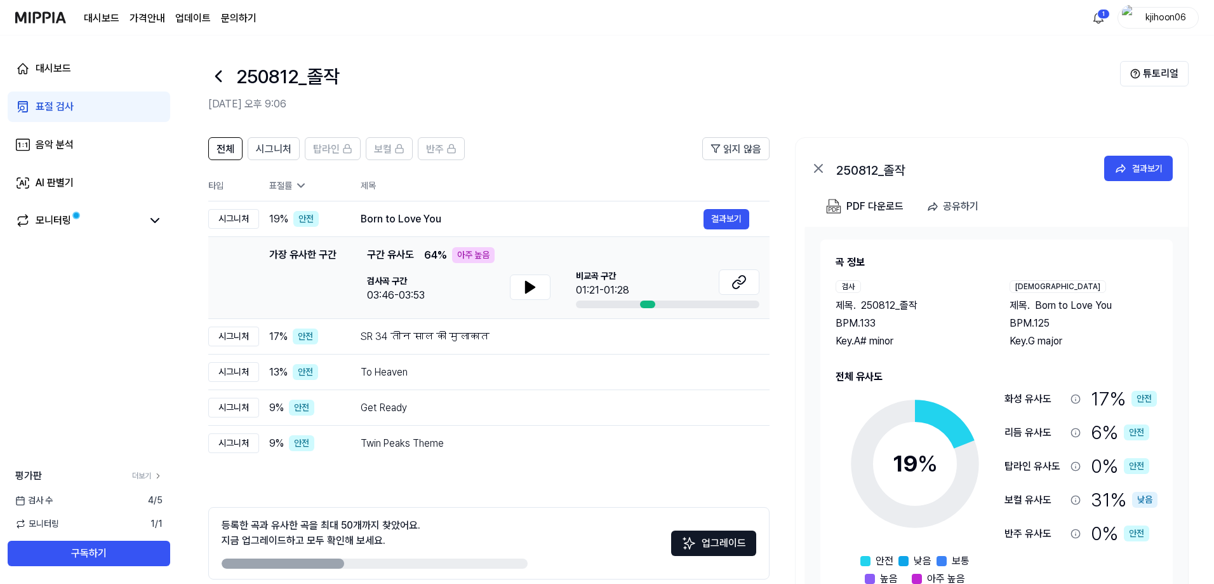
click at [680, 438] on img at bounding box center [688, 542] width 15 height 15
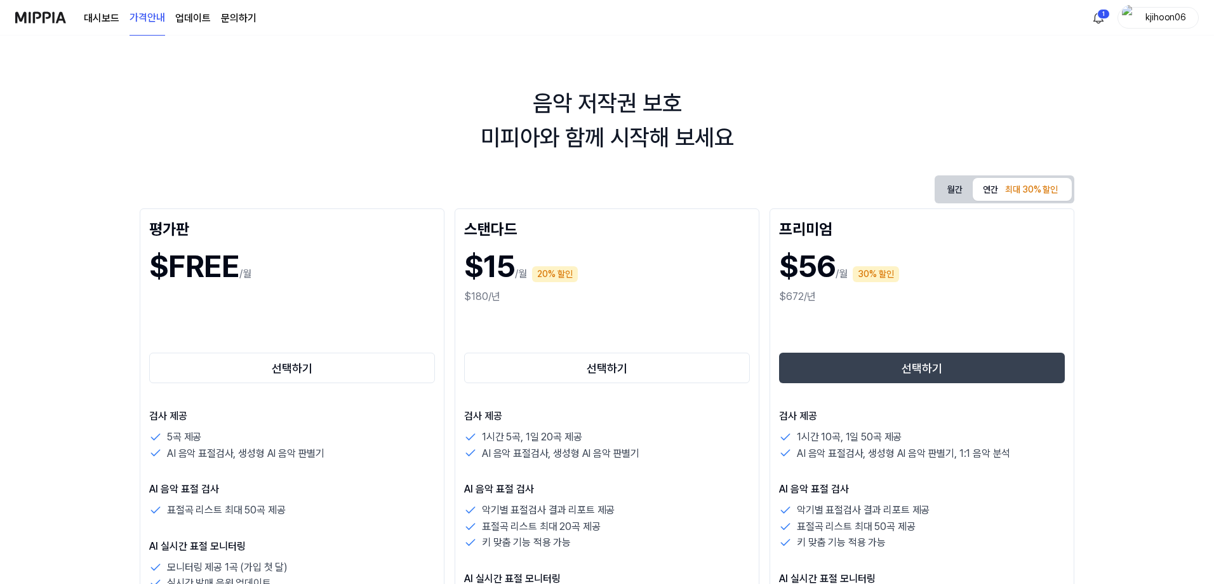
click at [97, 18] on link "대시보드" at bounding box center [102, 18] width 36 height 15
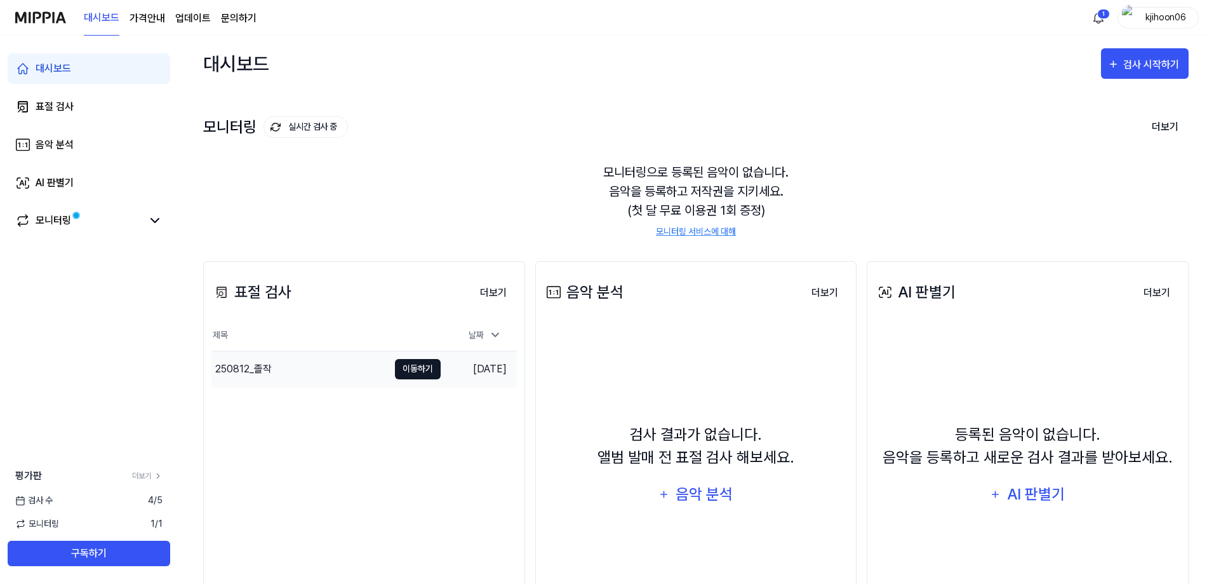
click at [429, 369] on button "이동하기" at bounding box center [418, 369] width 46 height 20
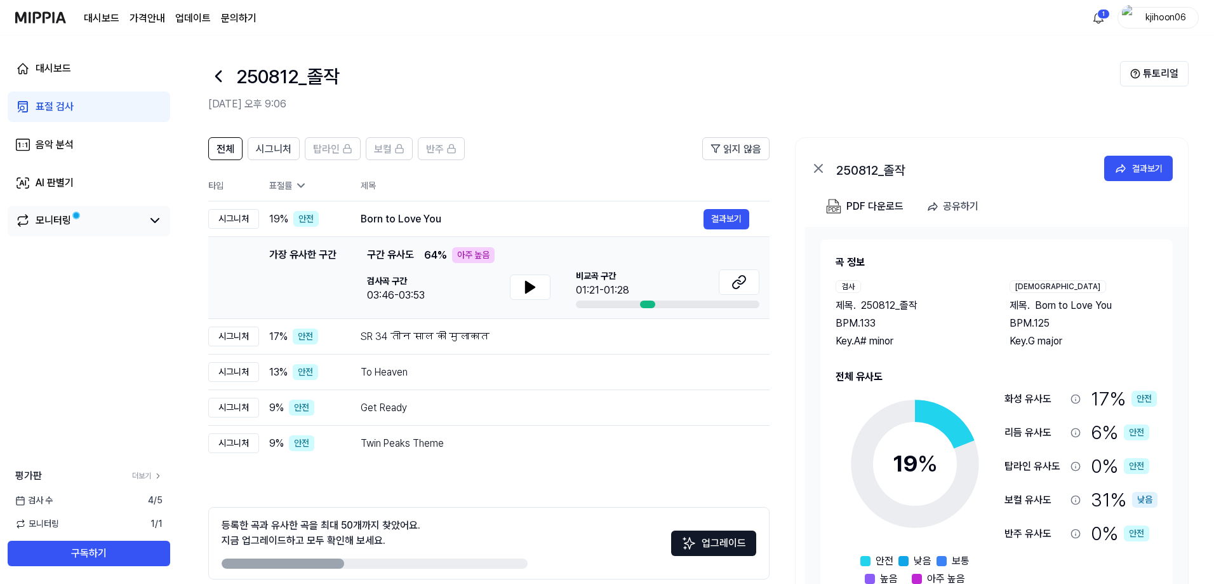
click at [121, 218] on link "모니터링" at bounding box center [78, 220] width 127 height 15
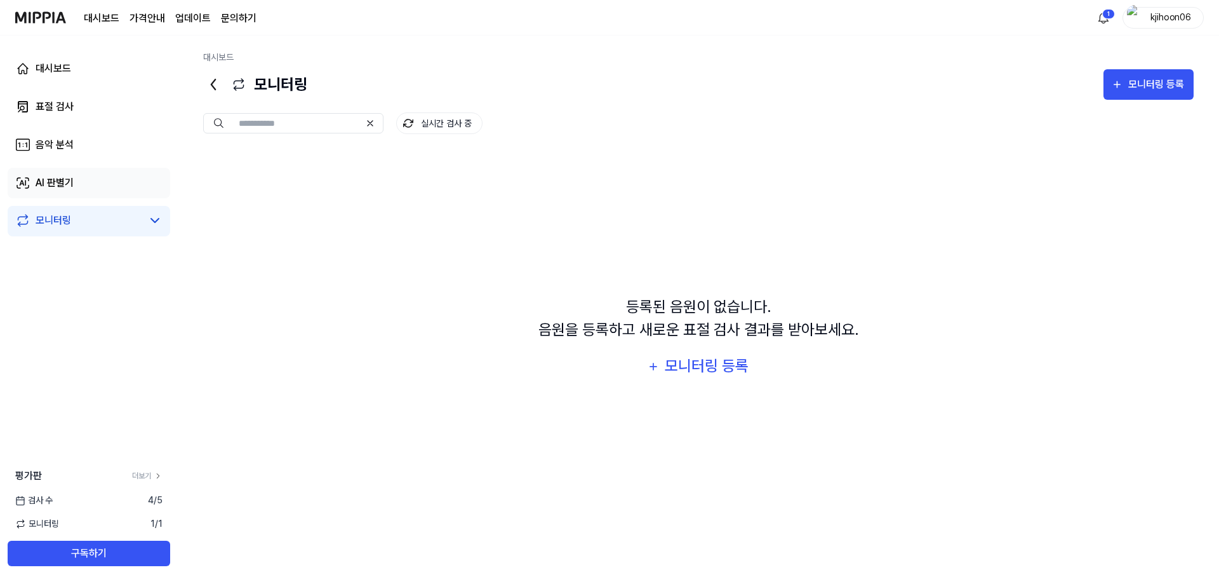
click at [137, 183] on link "AI 판별기" at bounding box center [89, 183] width 163 height 30
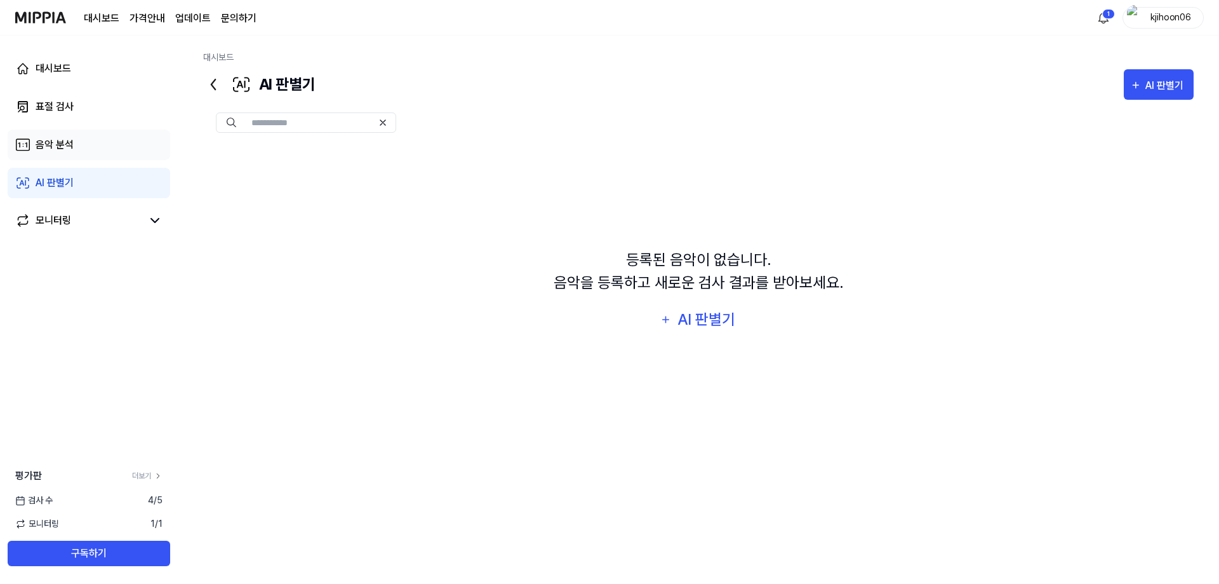
click at [114, 150] on link "음악 분석" at bounding box center [89, 145] width 163 height 30
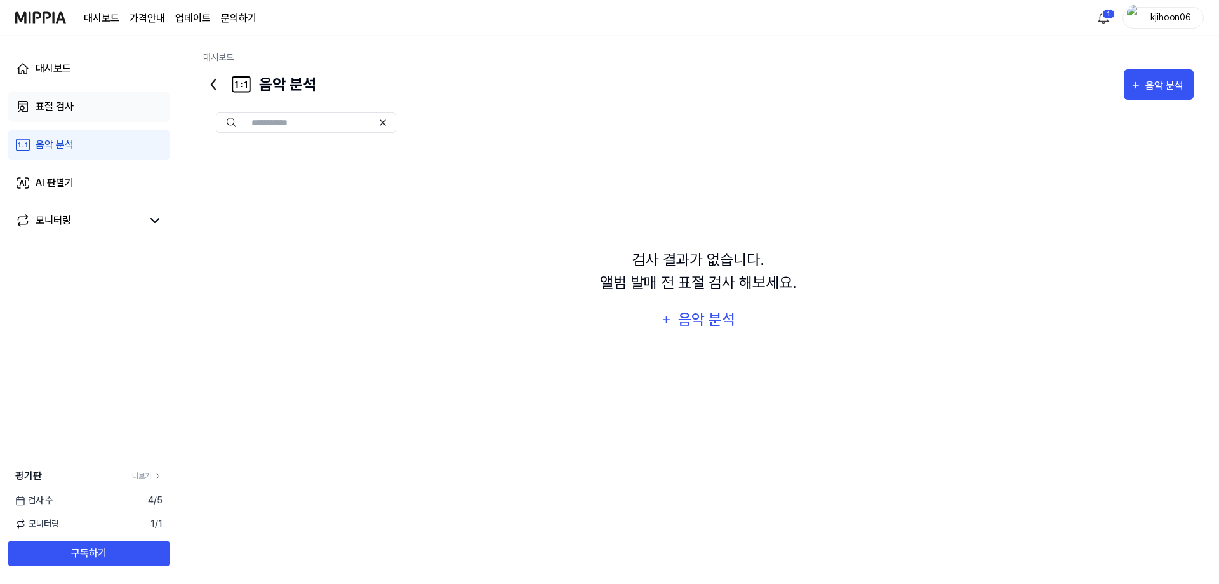
click at [110, 106] on link "표절 검사" at bounding box center [89, 106] width 163 height 30
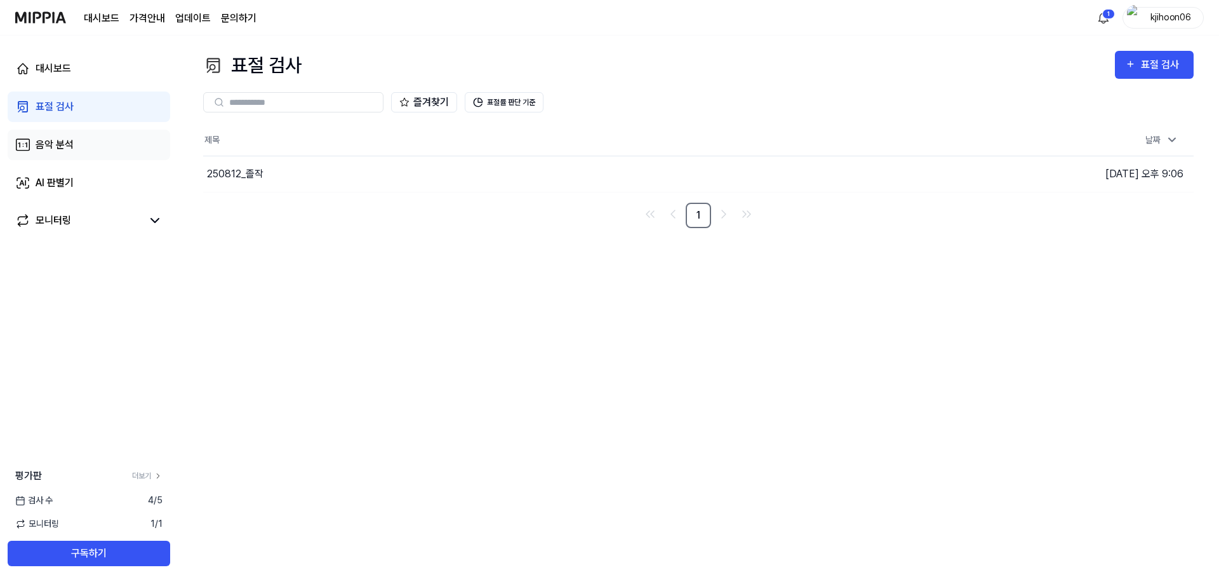
click at [115, 150] on link "음악 분석" at bounding box center [89, 145] width 163 height 30
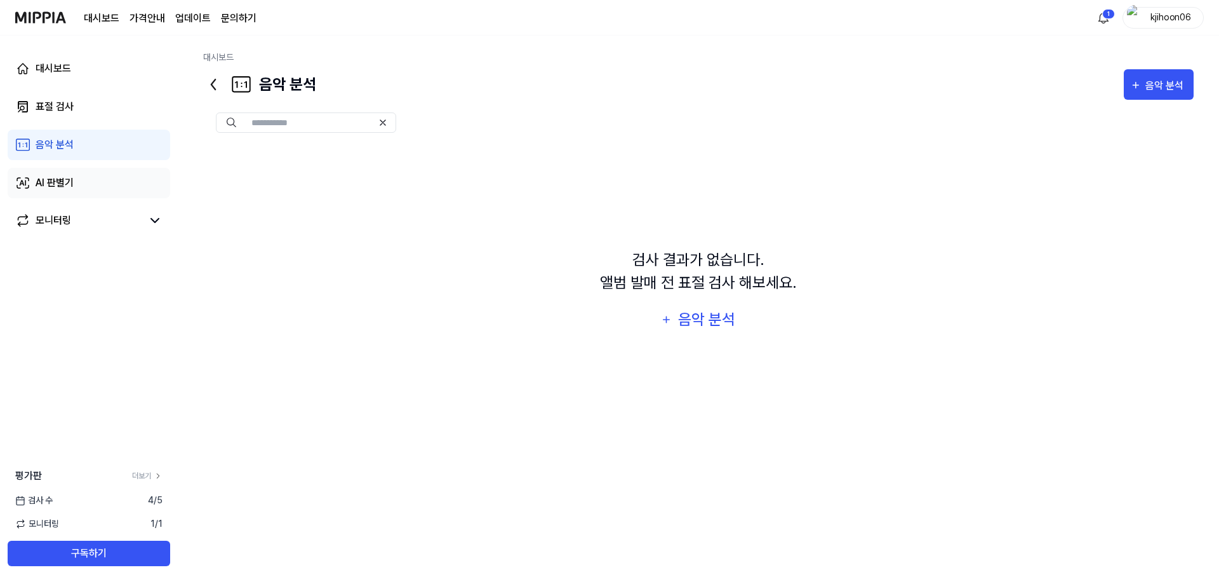
click at [111, 182] on link "AI 판별기" at bounding box center [89, 183] width 163 height 30
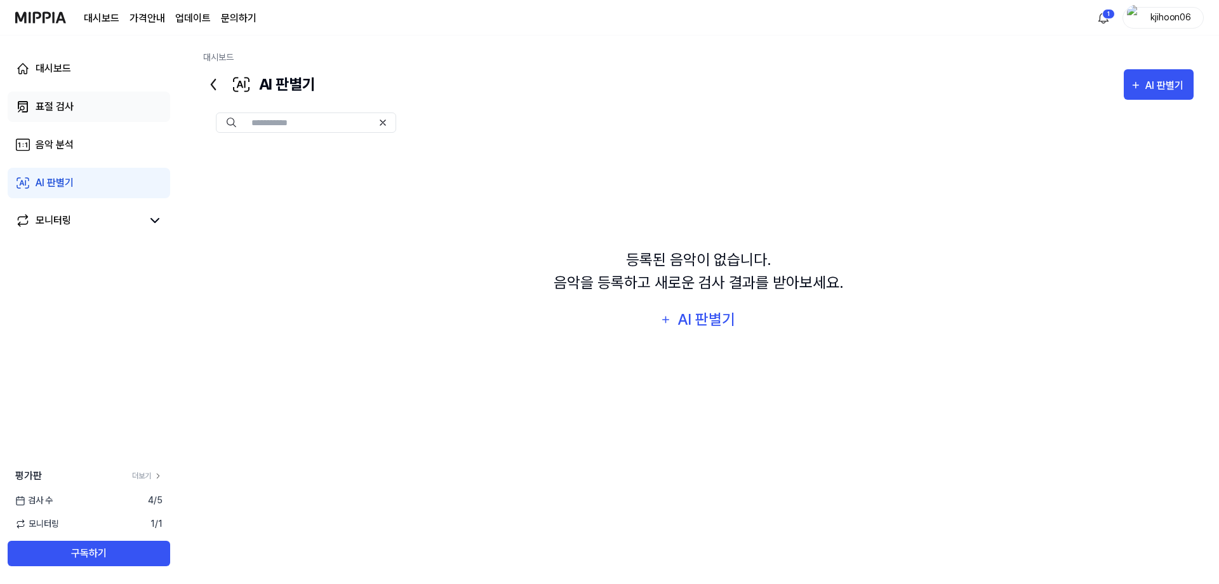
click at [97, 101] on link "표절 검사" at bounding box center [89, 106] width 163 height 30
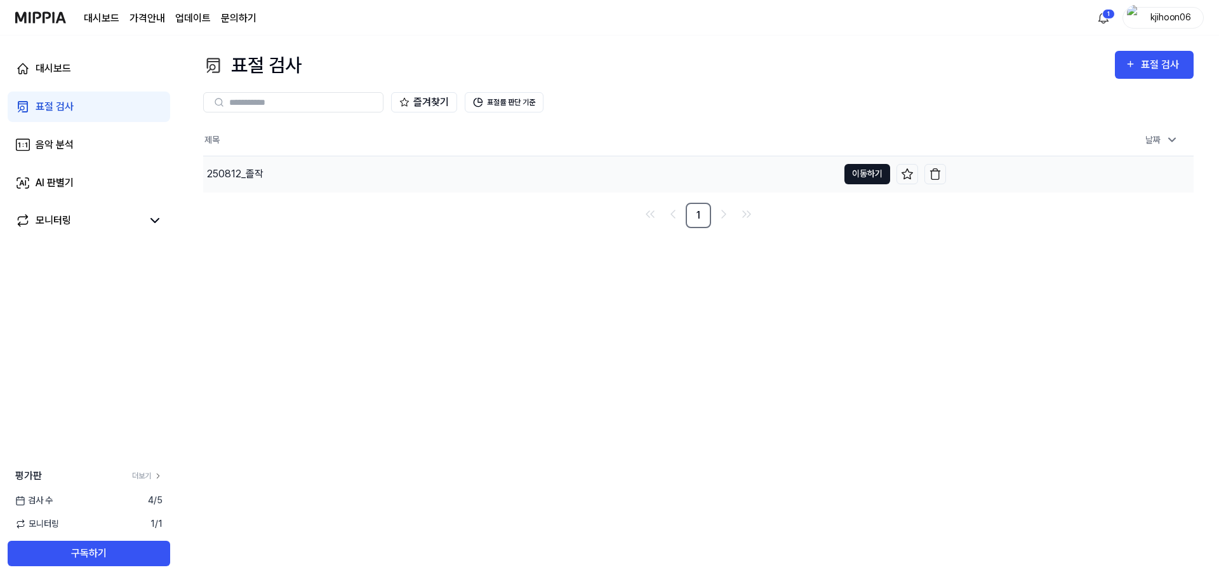
click at [680, 171] on button "이동하기" at bounding box center [867, 174] width 46 height 20
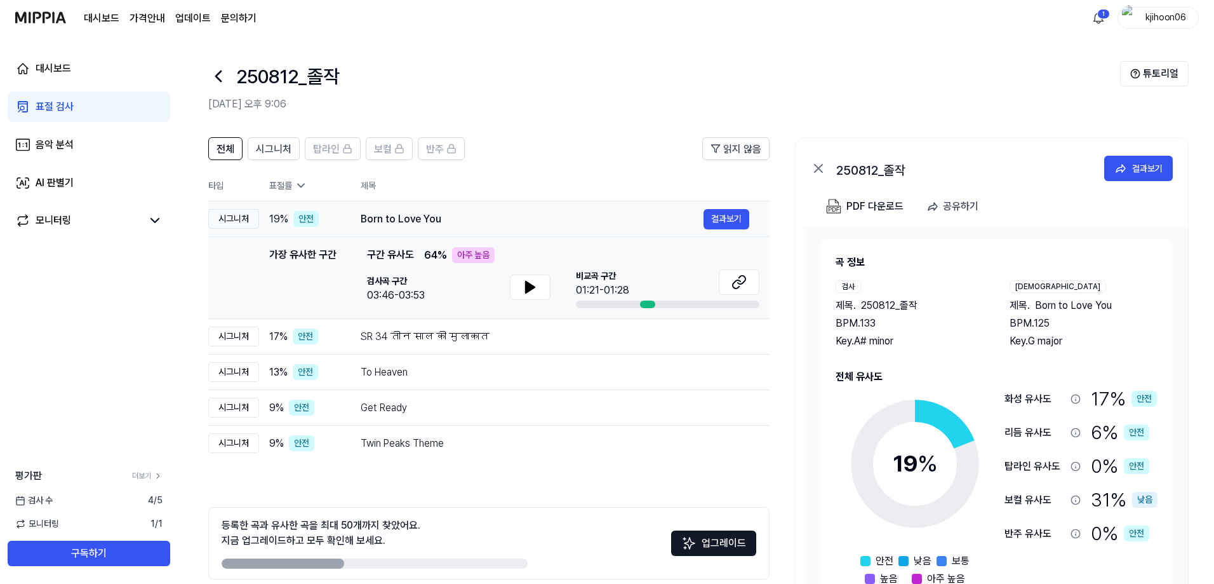
click at [306, 217] on div "안전" at bounding box center [305, 219] width 25 height 16
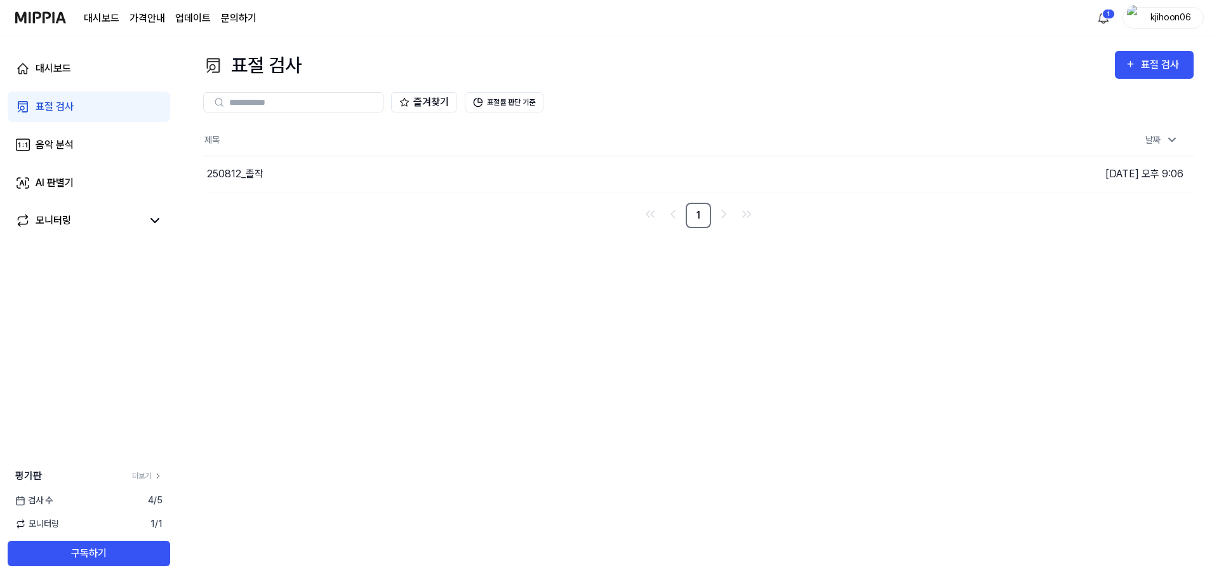
drag, startPoint x: 549, startPoint y: 557, endPoint x: 429, endPoint y: 583, distance: 122.8
click at [549, 438] on div "표절 검사 표절 검사 표절 검사 음악 분석 AI 판별기 즐겨찾기 표절률 판단 기준 제목 날짜 250812_졸작 이동하기 [DATE] 오후 9:…" at bounding box center [698, 310] width 1041 height 548
drag, startPoint x: 809, startPoint y: 425, endPoint x: 646, endPoint y: 407, distance: 163.6
click at [680, 425] on div "표절 검사 표절 검사 표절 검사 음악 분석 AI 판별기 즐겨찾기 표절률 판단 기준 제목 날짜 250812_졸작 이동하기 [DATE] 오후 9:…" at bounding box center [698, 310] width 1041 height 548
click at [44, 63] on div "대시보드" at bounding box center [54, 68] width 36 height 15
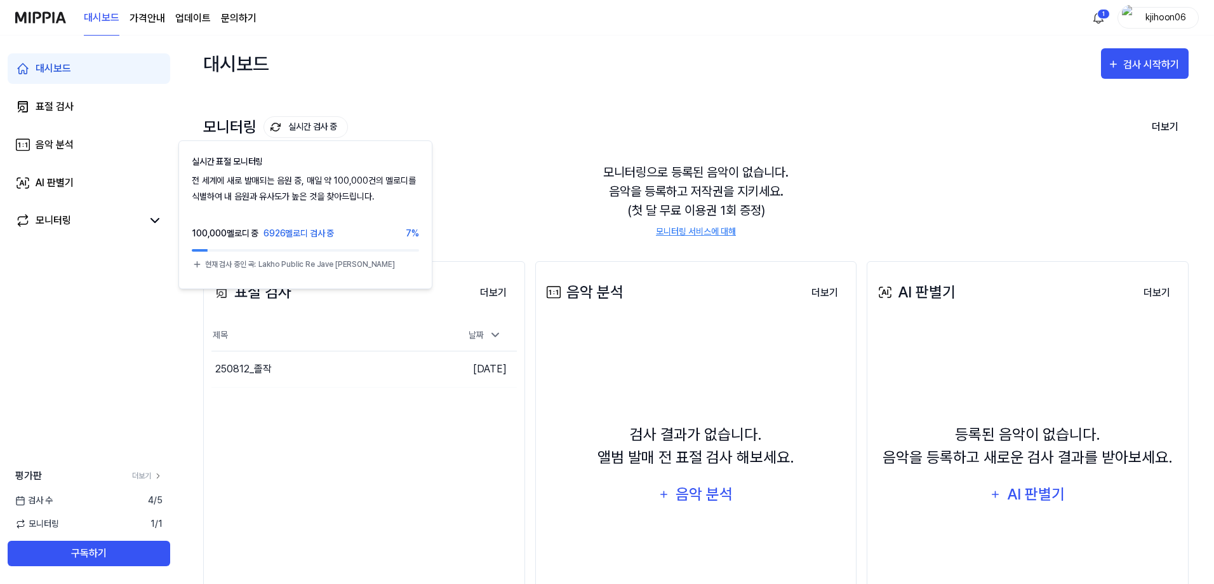
click at [330, 131] on button "실시간 검사 중" at bounding box center [306, 127] width 84 height 22
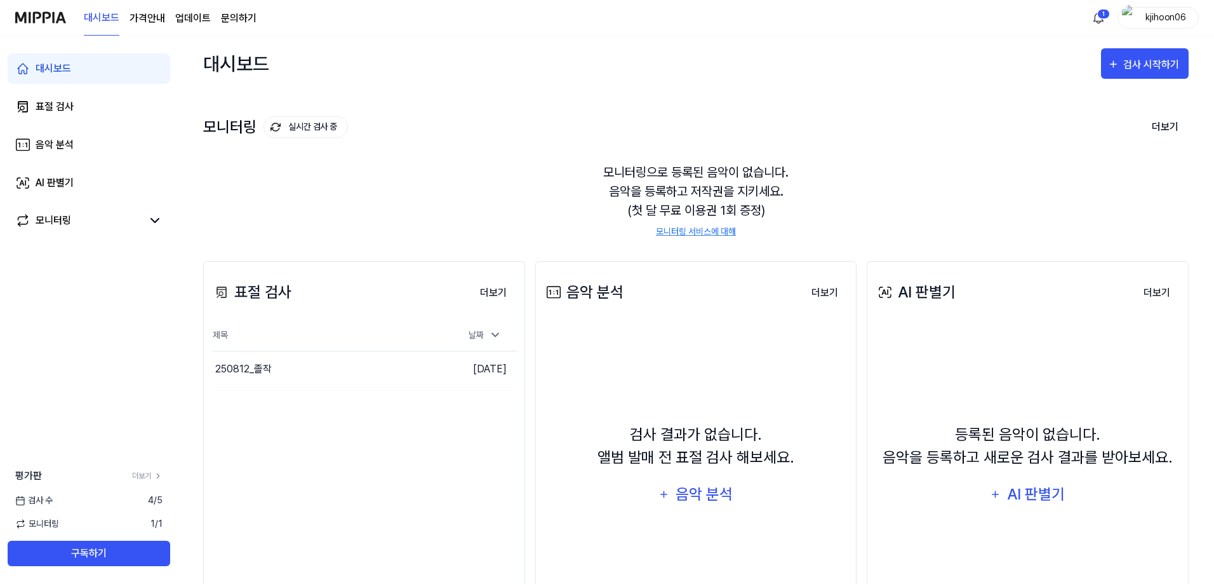
click at [330, 130] on button "실시간 검사 중" at bounding box center [306, 127] width 84 height 22
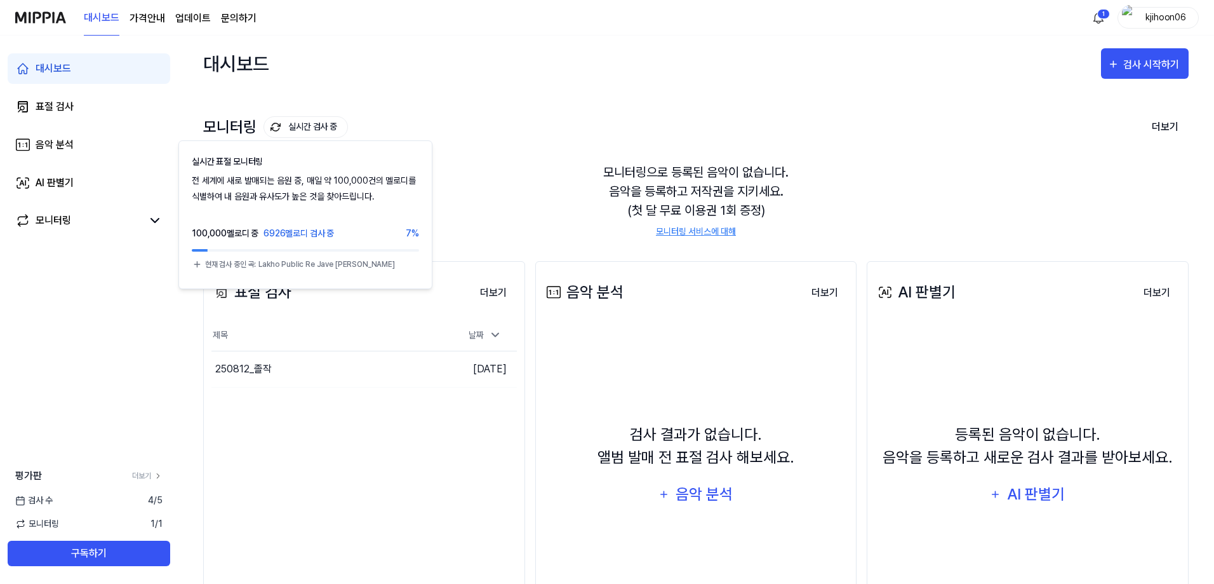
click at [314, 130] on button "실시간 검사 중" at bounding box center [306, 127] width 84 height 22
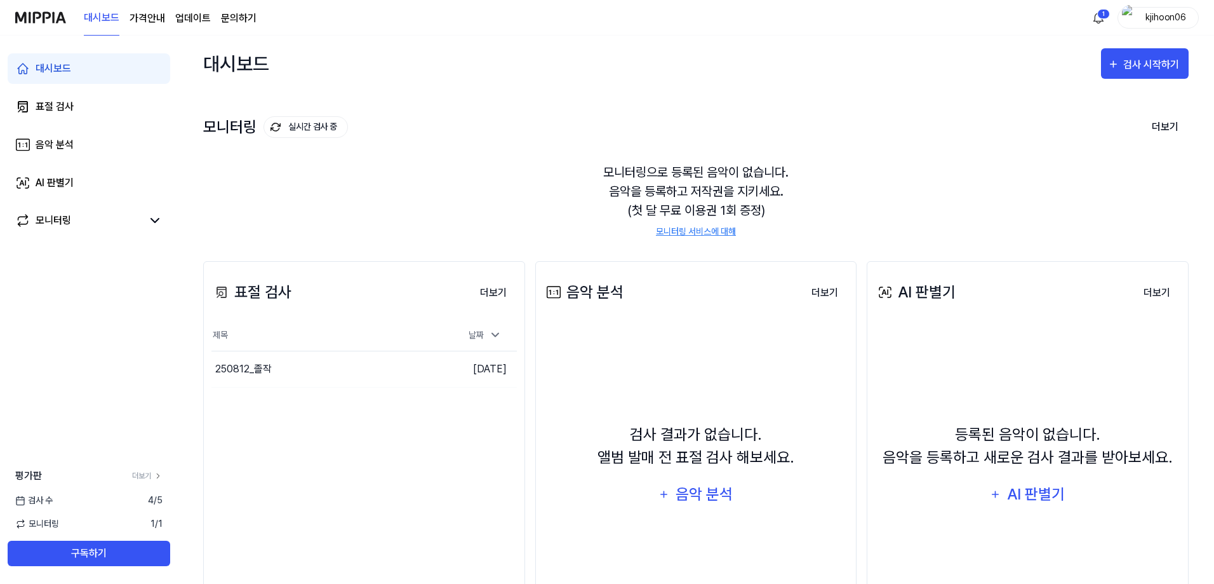
click at [290, 126] on button "실시간 검사 중" at bounding box center [306, 127] width 84 height 22
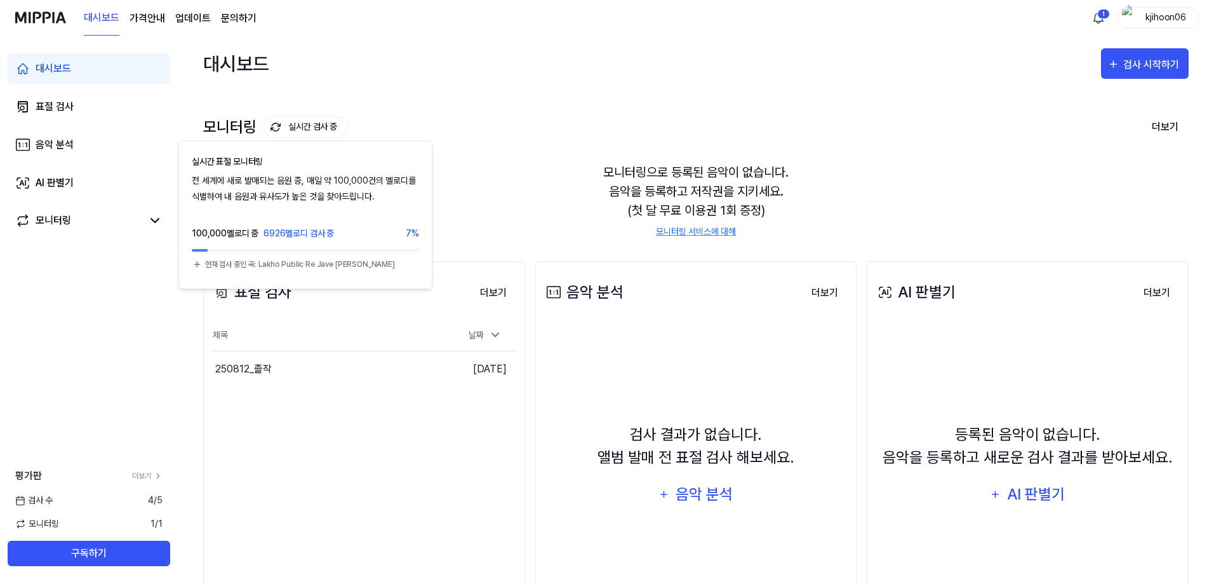
drag, startPoint x: 276, startPoint y: 127, endPoint x: 427, endPoint y: 92, distance: 155.1
click at [427, 92] on div "모니터링 실시간 검사 중 실시간 표절 모니터링 전 세계에 새로 발매되는 음원 중, 매일 약 100,000건의 멜로디를 식별하여 내 음원과 유사…" at bounding box center [695, 163] width 985 height 144
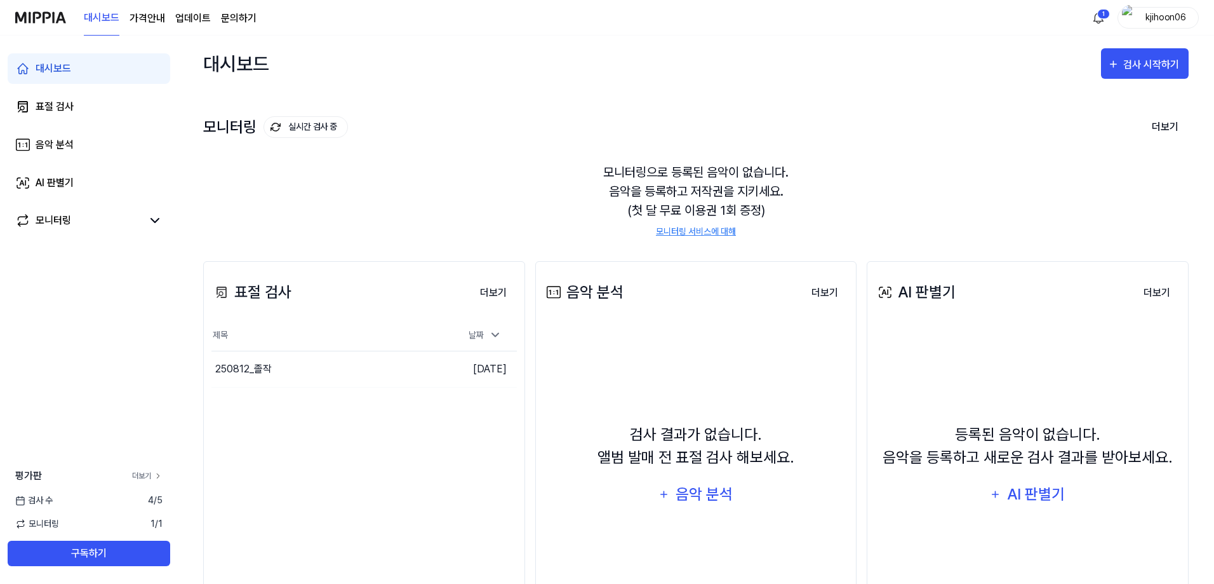
click at [154, 438] on icon at bounding box center [158, 475] width 9 height 9
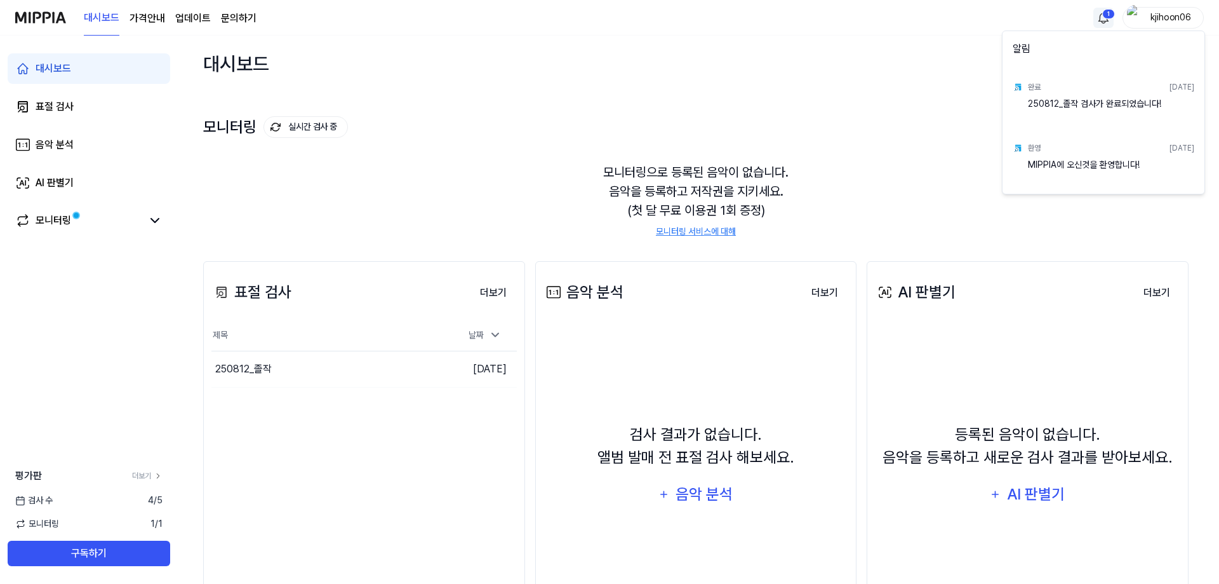
click at [680, 12] on html "대시보드 가격안내 업데이트 문의하기 1 kjihoon06 대시보드 표절 검사 음악 분석 AI 판별기 모니터링 평가판 더보기 검사 [DATE] …" at bounding box center [609, 292] width 1219 height 584
click at [680, 126] on html "대시보드 가격안내 업데이트 문의하기 kjihoon06 대시보드 표절 검사 음악 분석 AI 판별기 모니터링 평가판 더보기 검사 [DATE] 모니…" at bounding box center [609, 292] width 1219 height 584
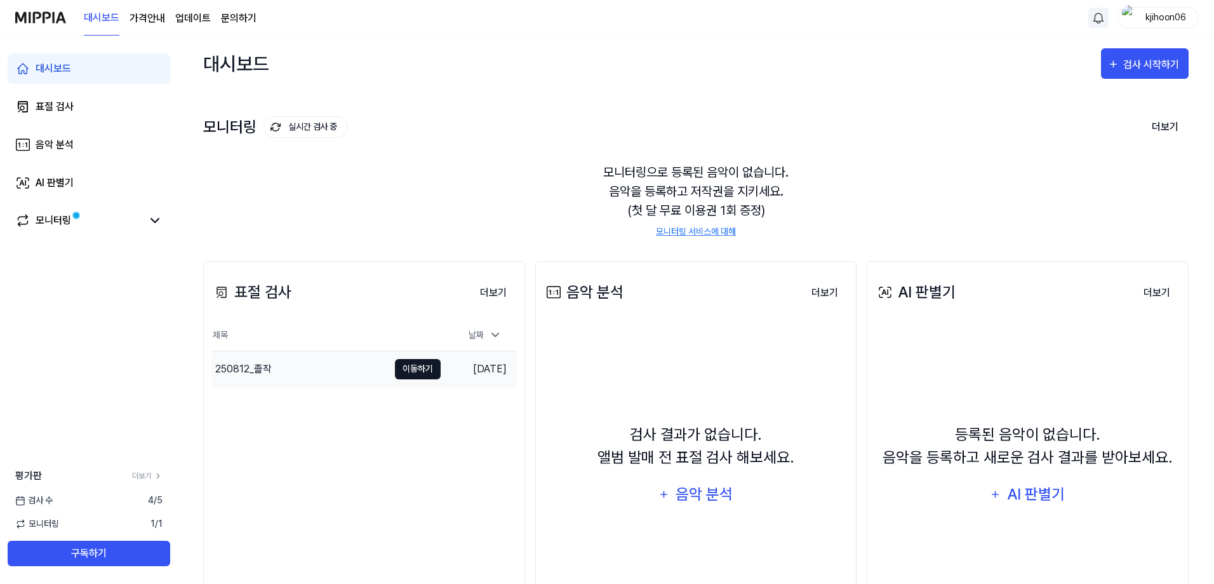
click at [433, 378] on button "이동하기" at bounding box center [418, 369] width 46 height 20
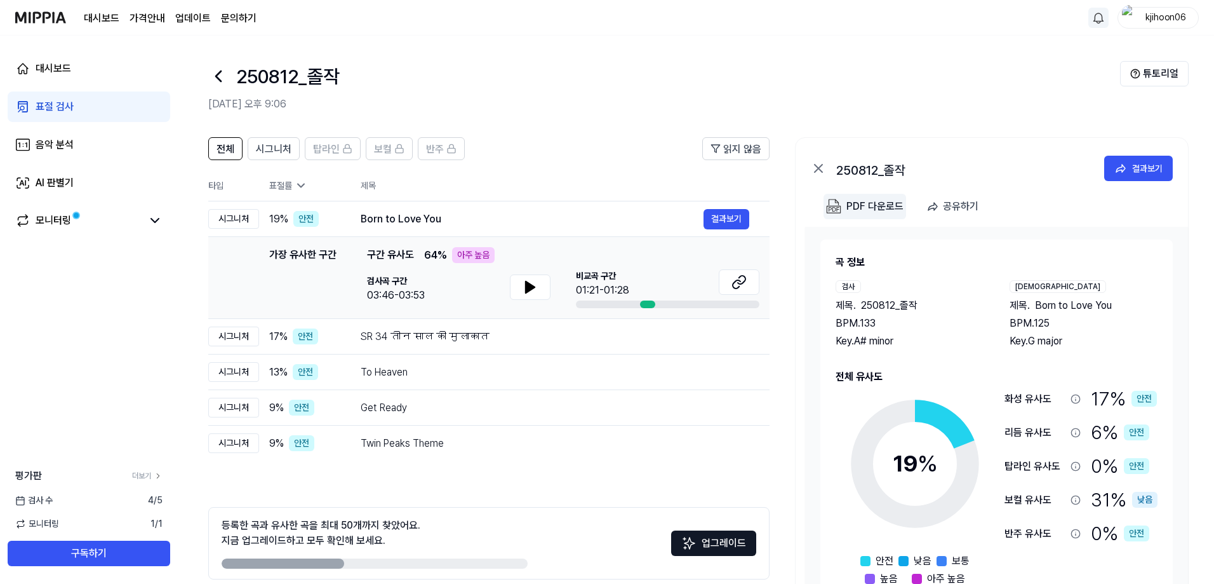
click at [680, 208] on div "PDF 다운로드" at bounding box center [874, 206] width 57 height 17
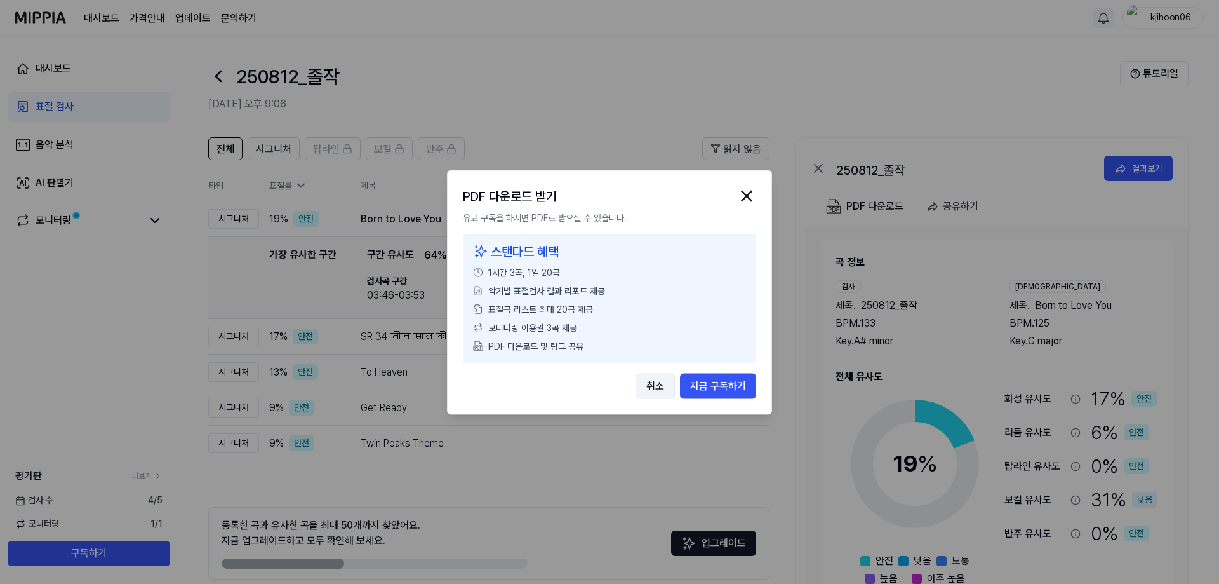
click at [648, 379] on button "취소" at bounding box center [655, 385] width 39 height 25
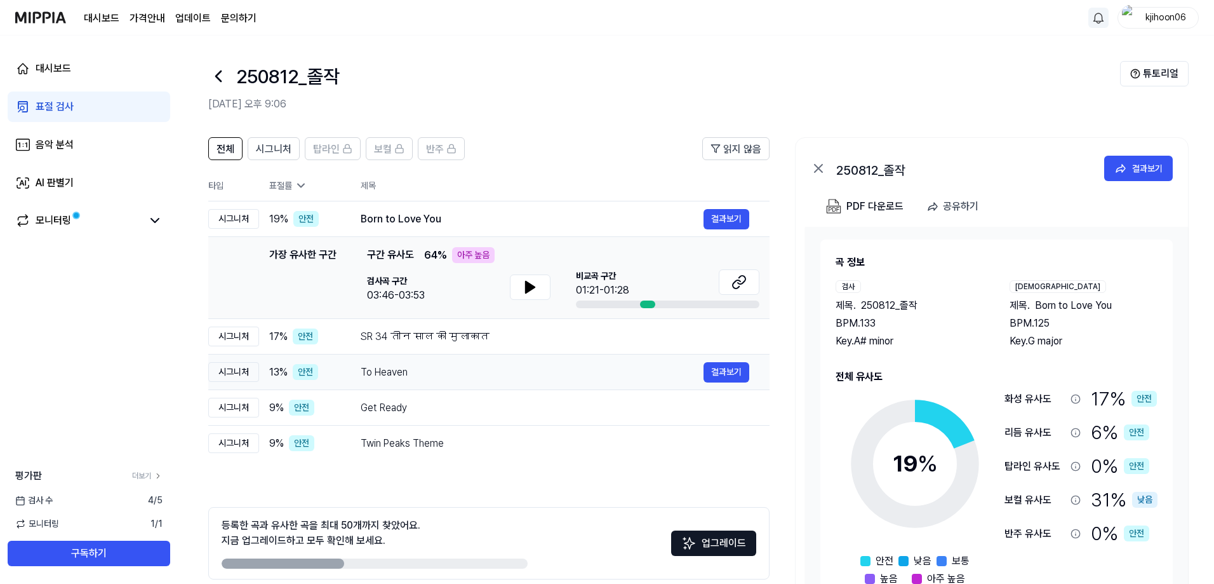
scroll to position [57, 0]
